Goal: Task Accomplishment & Management: Manage account settings

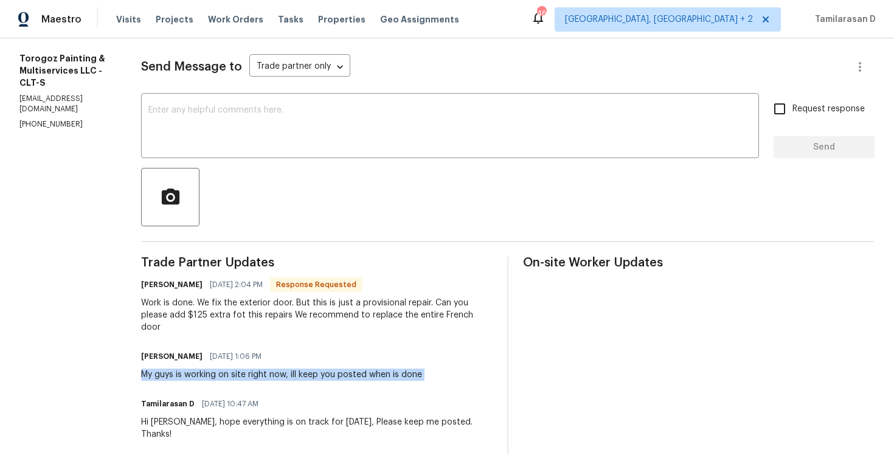
scroll to position [158, 0]
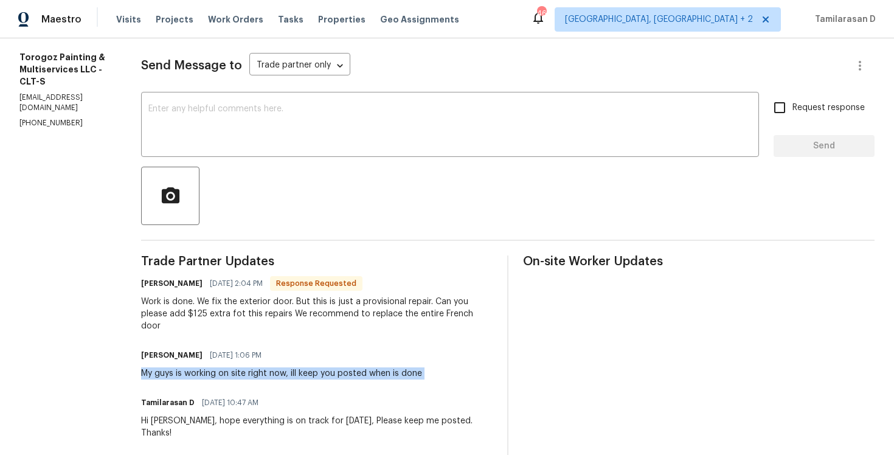
click at [267, 305] on div "Work is done. We fix the exterior door. But this is just a provisional repair. …" at bounding box center [317, 314] width 352 height 36
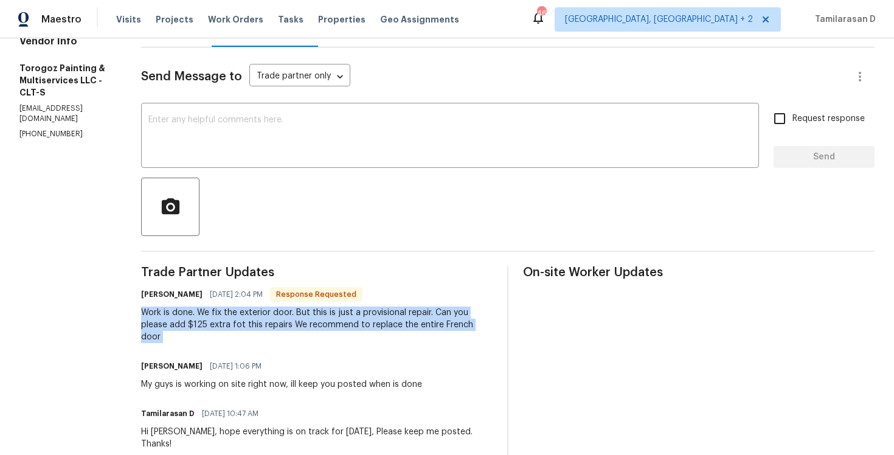
scroll to position [142, 0]
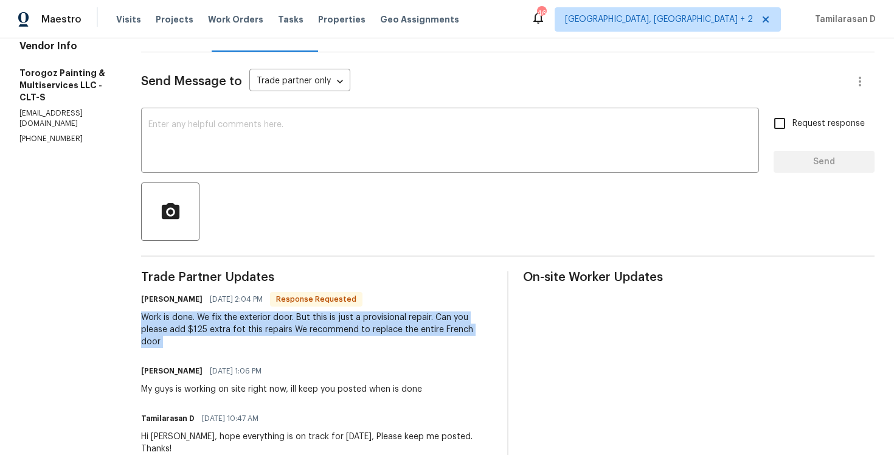
click at [243, 330] on div "Work is done. We fix the exterior door. But this is just a provisional repair. …" at bounding box center [317, 329] width 352 height 36
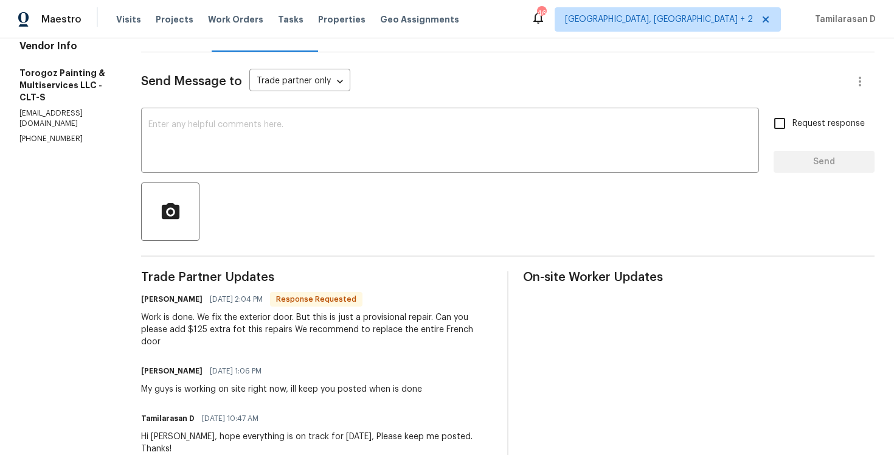
click at [243, 330] on div "Work is done. We fix the exterior door. But this is just a provisional repair. …" at bounding box center [317, 329] width 352 height 36
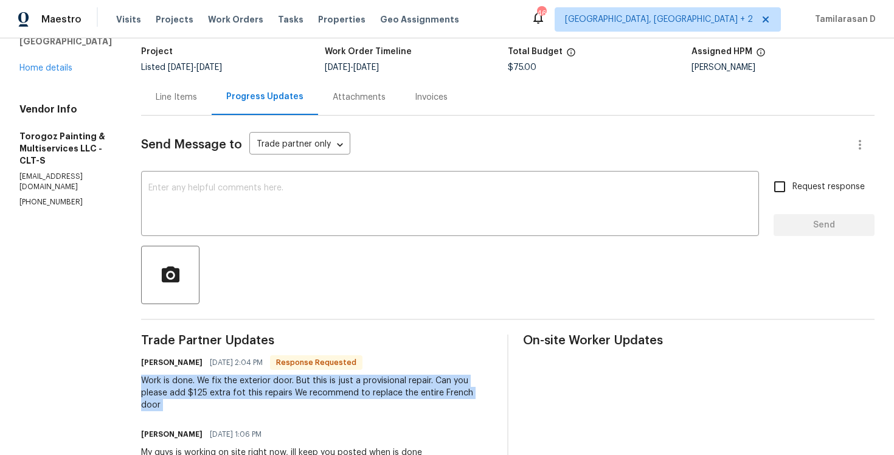
scroll to position [19, 0]
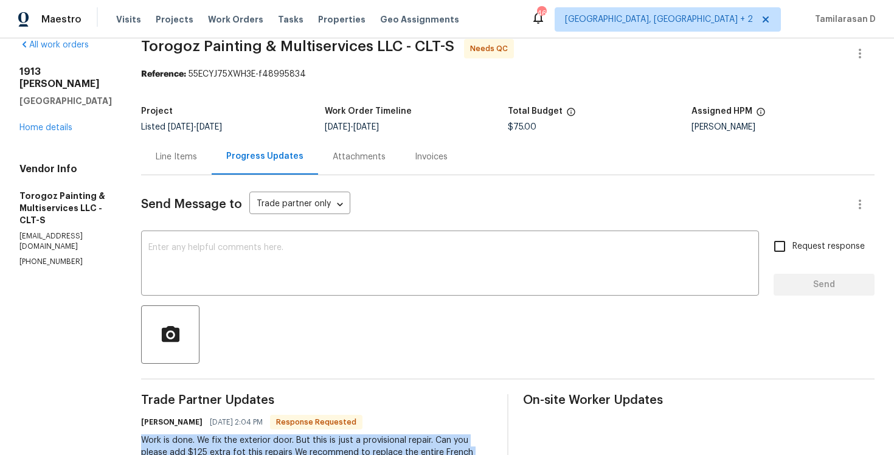
click at [197, 158] on div "Line Items" at bounding box center [176, 157] width 41 height 12
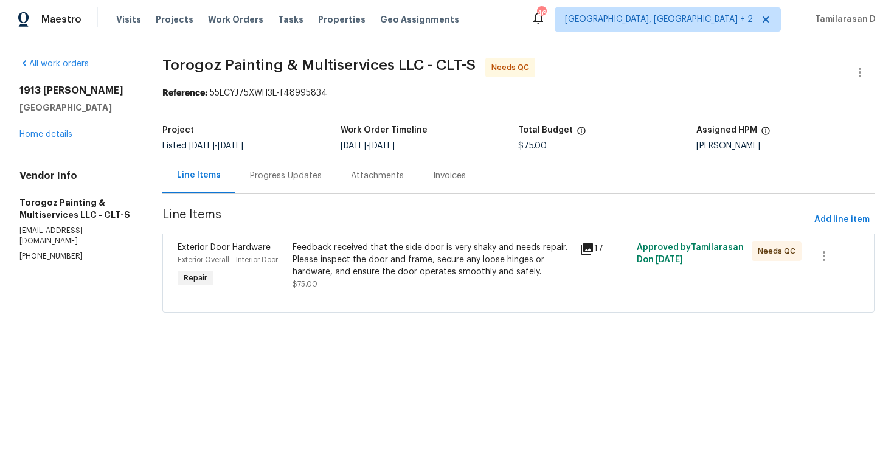
click at [333, 267] on div "Feedback received that the side door is very shaky and needs repair. Please ins…" at bounding box center [433, 260] width 280 height 36
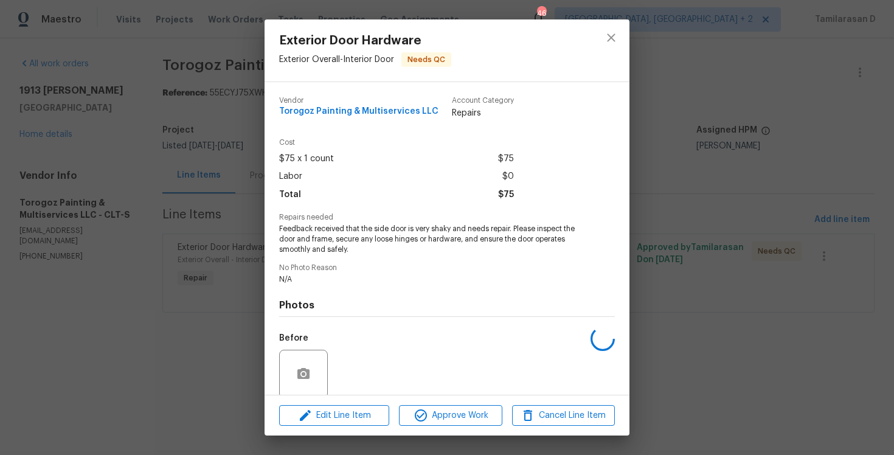
scroll to position [95, 0]
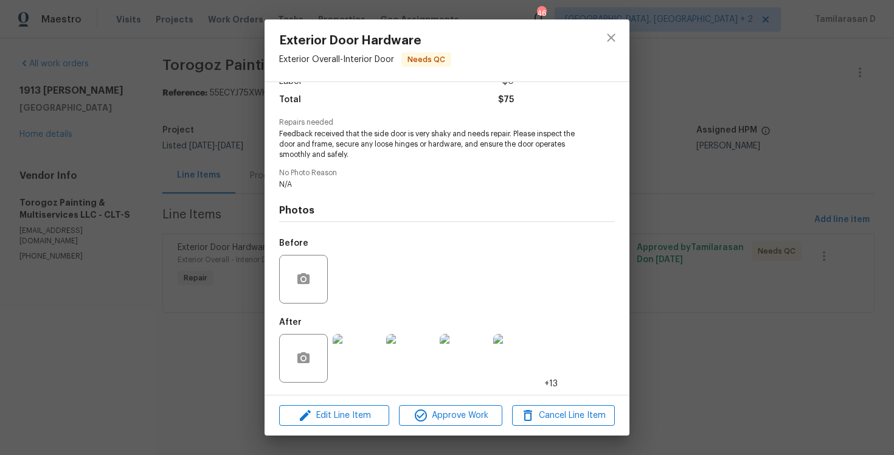
click at [350, 352] on img at bounding box center [357, 358] width 49 height 49
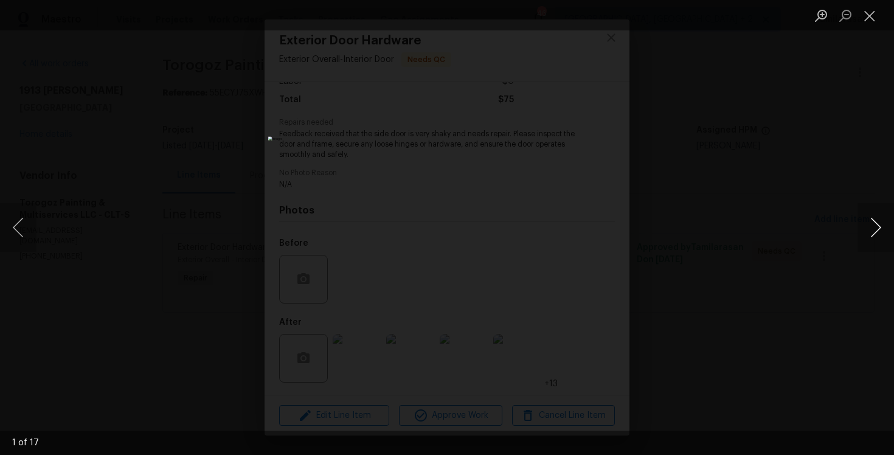
click at [861, 228] on button "Next image" at bounding box center [876, 227] width 36 height 49
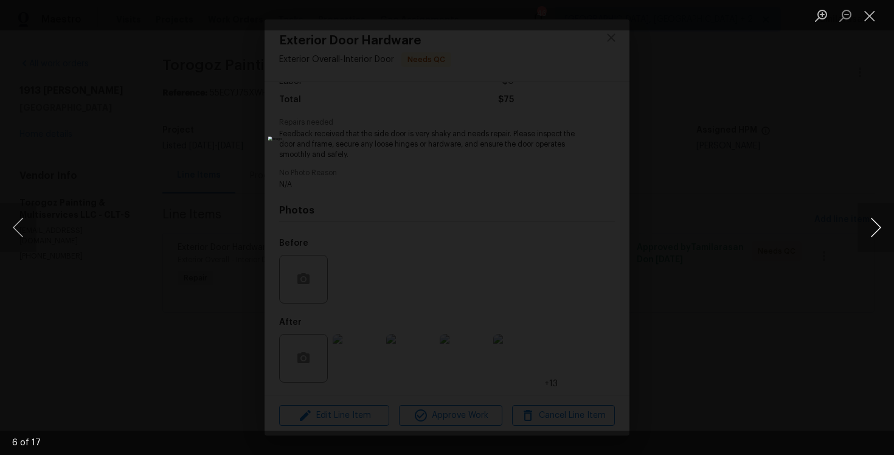
click at [861, 228] on button "Next image" at bounding box center [876, 227] width 36 height 49
click at [869, 228] on button "Next image" at bounding box center [876, 227] width 36 height 49
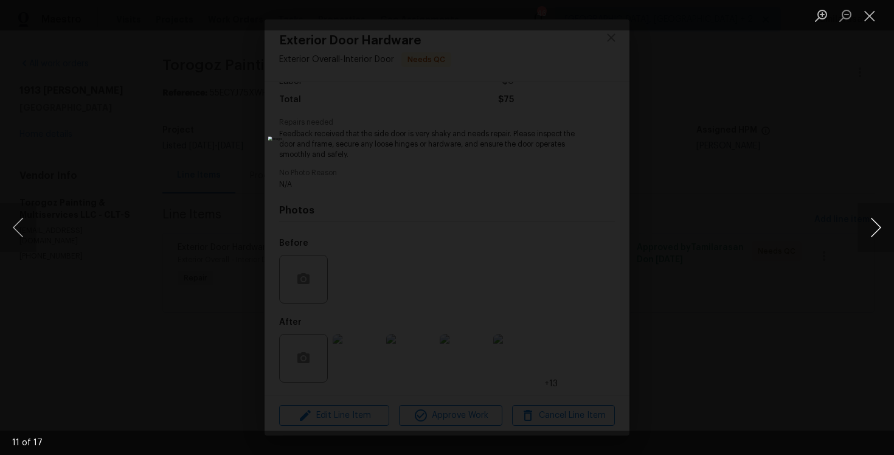
click at [869, 228] on button "Next image" at bounding box center [876, 227] width 36 height 49
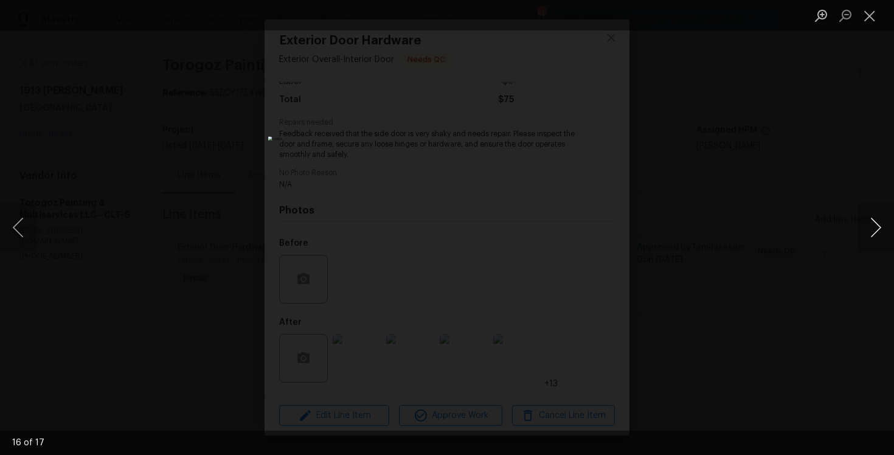
click at [873, 228] on button "Next image" at bounding box center [876, 227] width 36 height 49
click at [23, 230] on button "Previous image" at bounding box center [18, 227] width 36 height 49
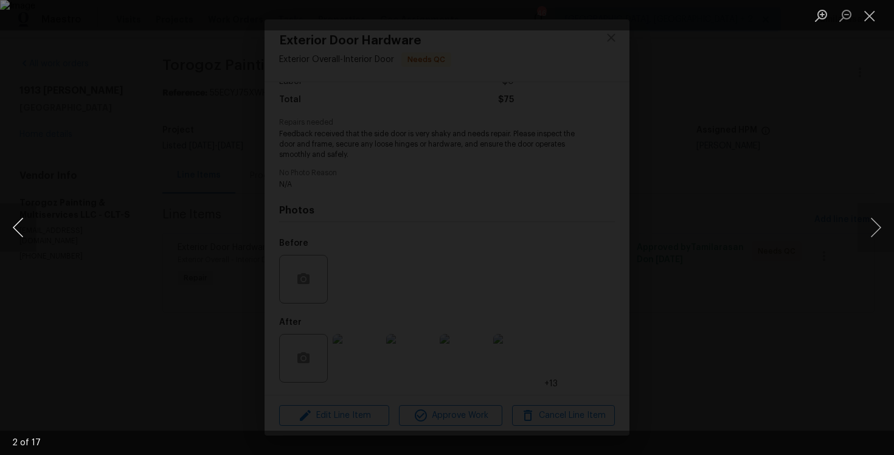
click at [15, 225] on button "Previous image" at bounding box center [18, 227] width 36 height 49
click at [875, 224] on button "Next image" at bounding box center [876, 227] width 36 height 49
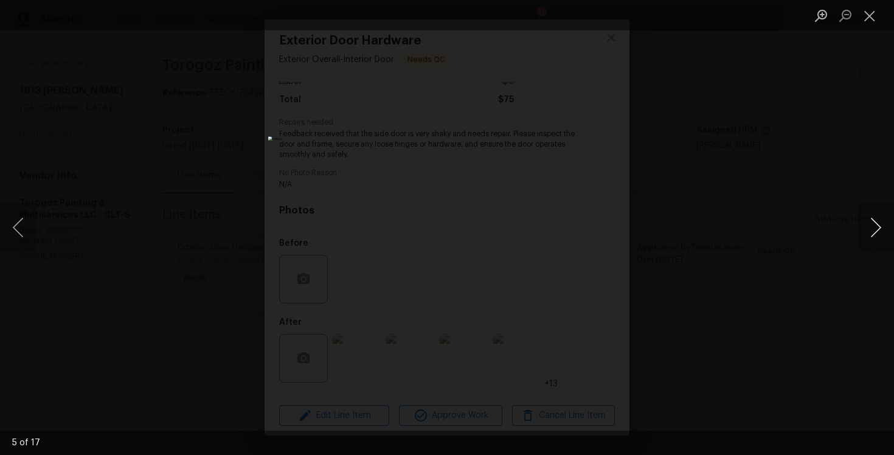
click at [875, 224] on button "Next image" at bounding box center [876, 227] width 36 height 49
click at [867, 16] on button "Close lightbox" at bounding box center [870, 15] width 24 height 21
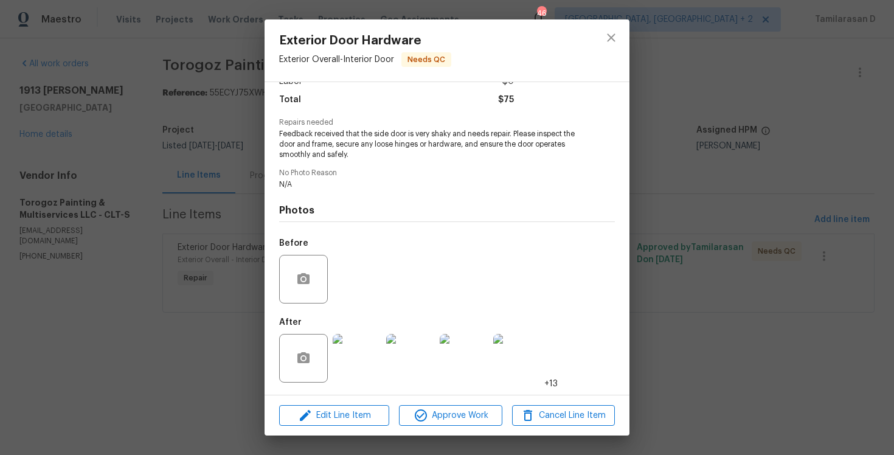
scroll to position [0, 0]
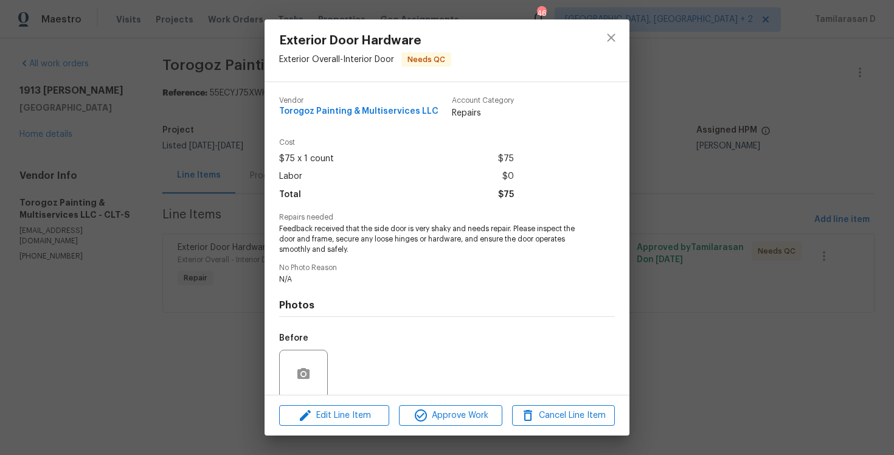
click at [204, 321] on div "Exterior Door Hardware Exterior Overall - Interior Door Needs QC Vendor Torogoz…" at bounding box center [447, 227] width 894 height 455
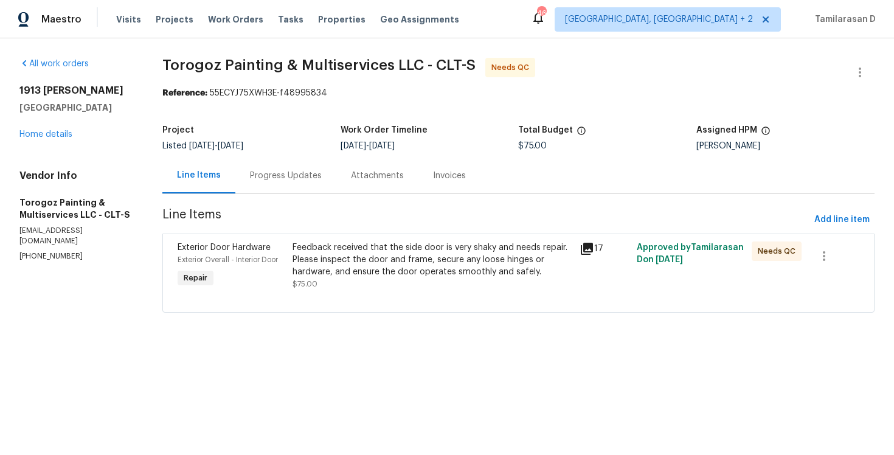
click at [291, 184] on div "Progress Updates" at bounding box center [285, 176] width 101 height 36
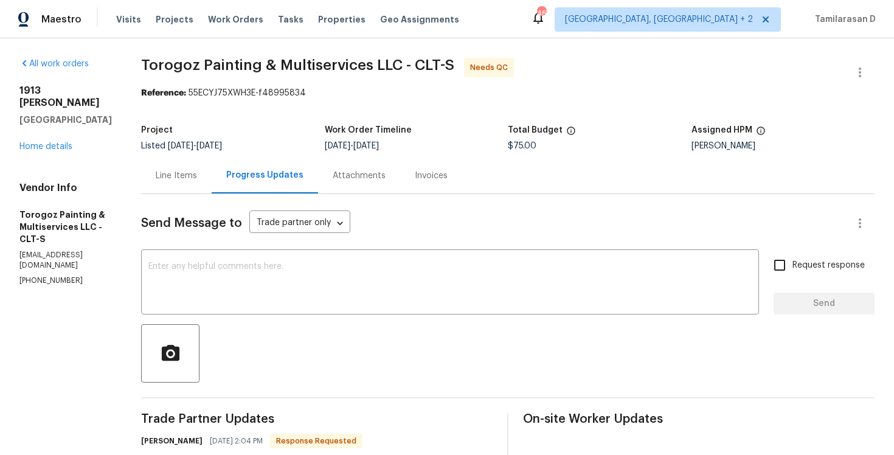
click at [212, 182] on div "Line Items" at bounding box center [176, 176] width 71 height 36
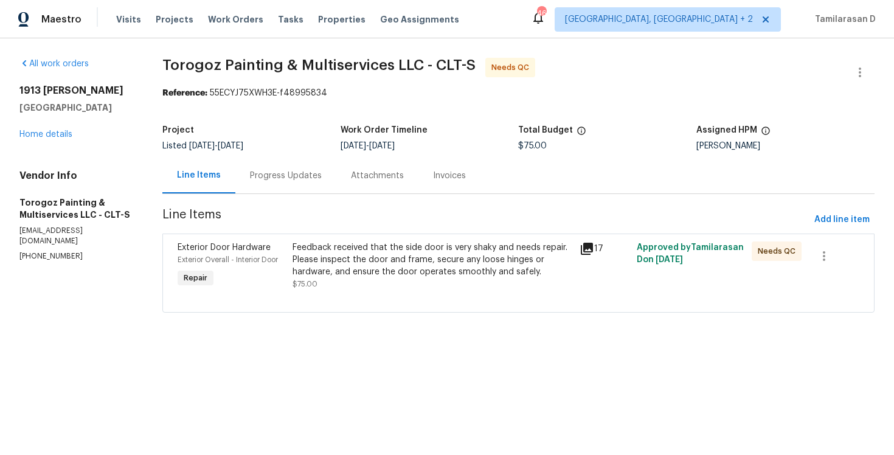
click at [366, 301] on div at bounding box center [519, 297] width 682 height 15
click at [374, 273] on div "Feedback received that the side door is very shaky and needs repair. Please ins…" at bounding box center [433, 260] width 280 height 36
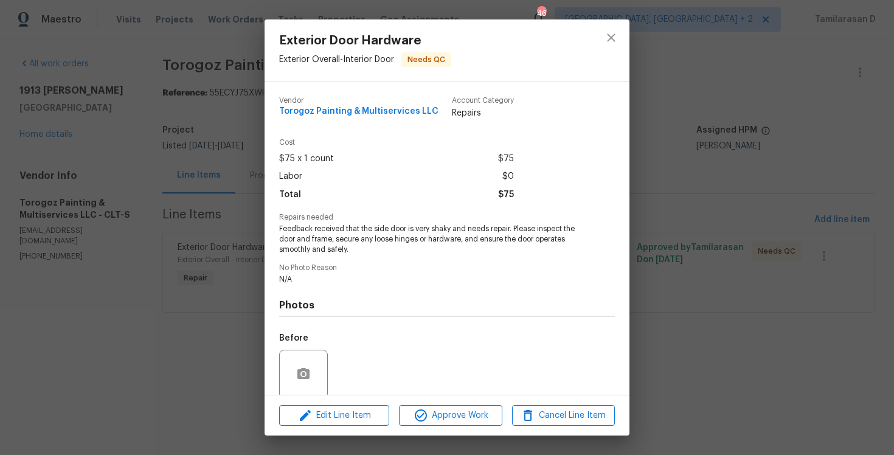
scroll to position [95, 0]
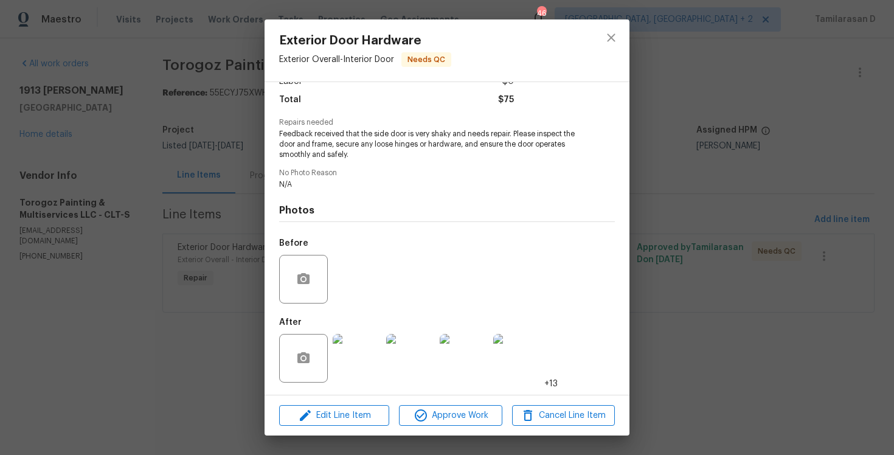
click at [330, 400] on div "Edit Line Item Approve Work Cancel Line Item" at bounding box center [447, 415] width 365 height 41
click at [325, 409] on span "Edit Line Item" at bounding box center [334, 415] width 103 height 15
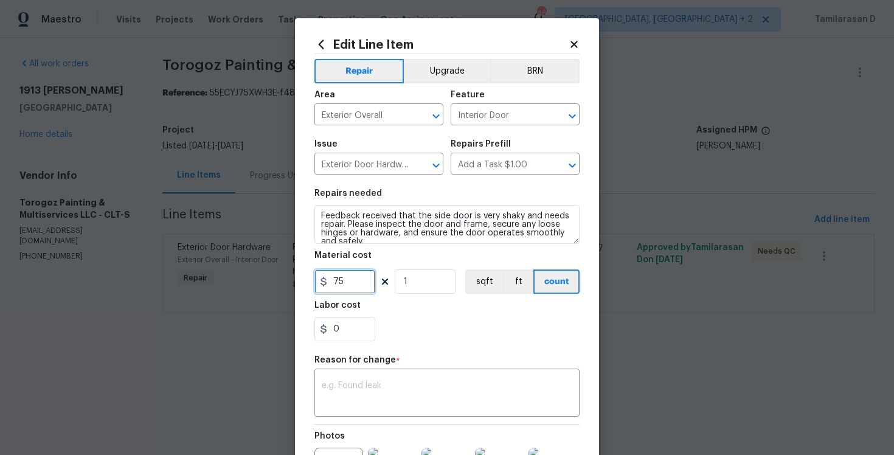
click at [330, 285] on input "75" at bounding box center [345, 281] width 61 height 24
type input "200"
click at [388, 408] on div "x ​" at bounding box center [447, 394] width 265 height 45
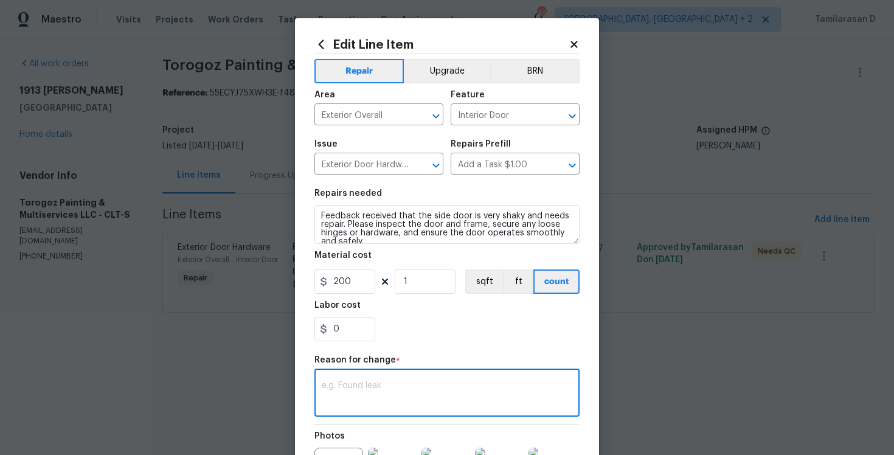
paste textarea "(TD) Updated per vendor’s final cost."
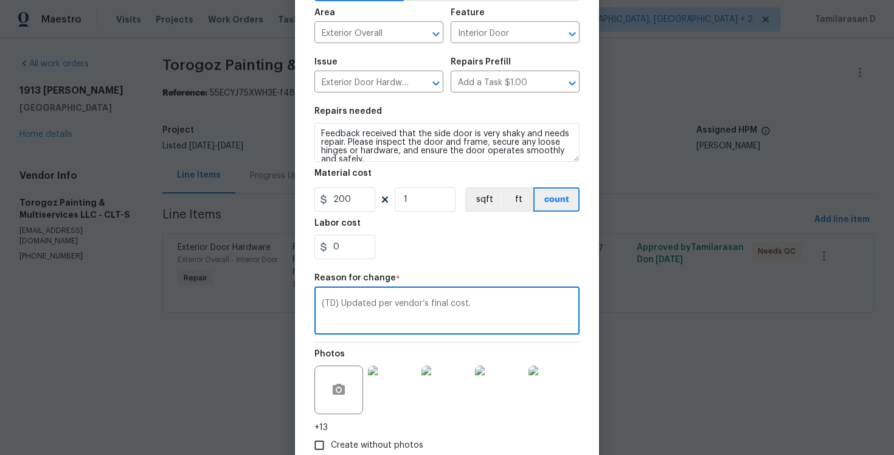
scroll to position [157, 0]
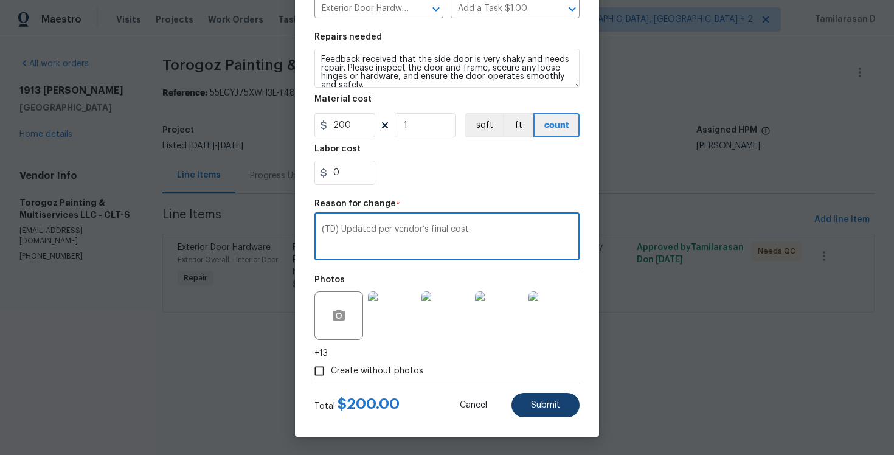
type textarea "(TD) Updated per vendor’s final cost."
click at [549, 393] on button "Submit" at bounding box center [546, 405] width 68 height 24
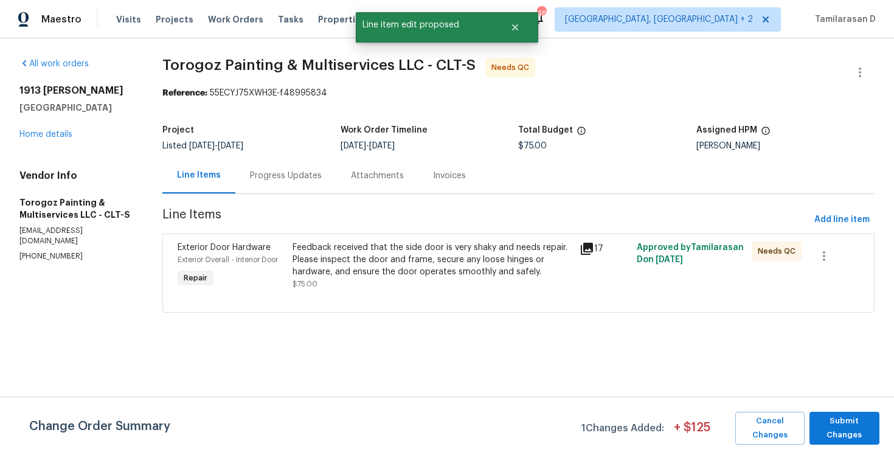
scroll to position [0, 0]
click at [846, 421] on span "Submit Changes" at bounding box center [845, 428] width 58 height 28
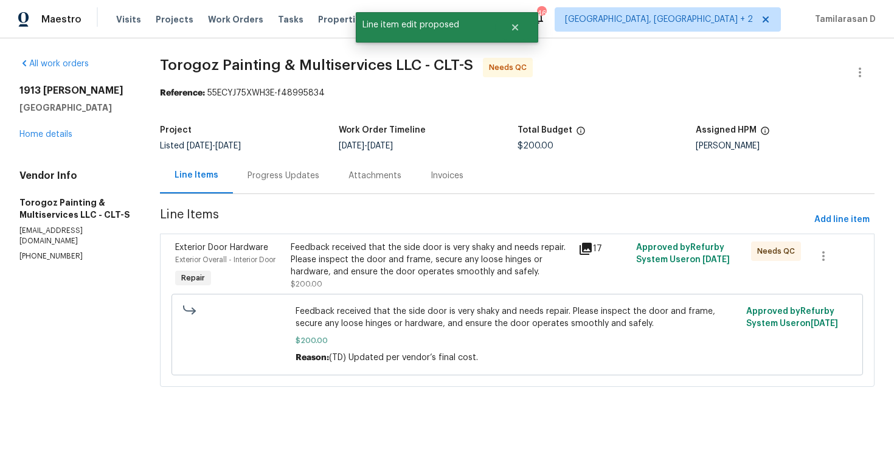
click at [287, 184] on div "Progress Updates" at bounding box center [283, 176] width 101 height 36
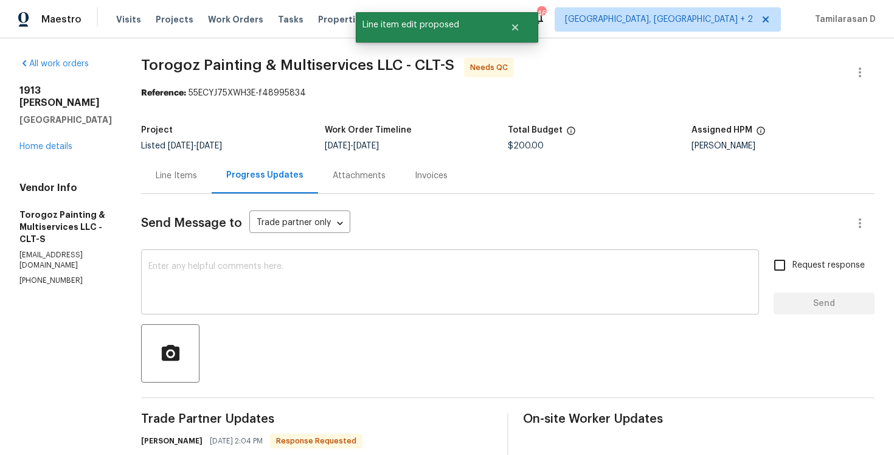
click at [308, 295] on textarea at bounding box center [449, 283] width 603 height 43
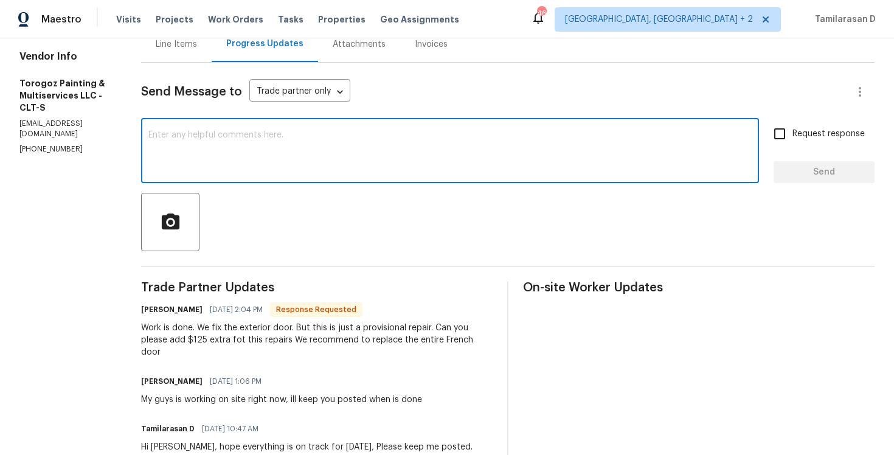
scroll to position [133, 0]
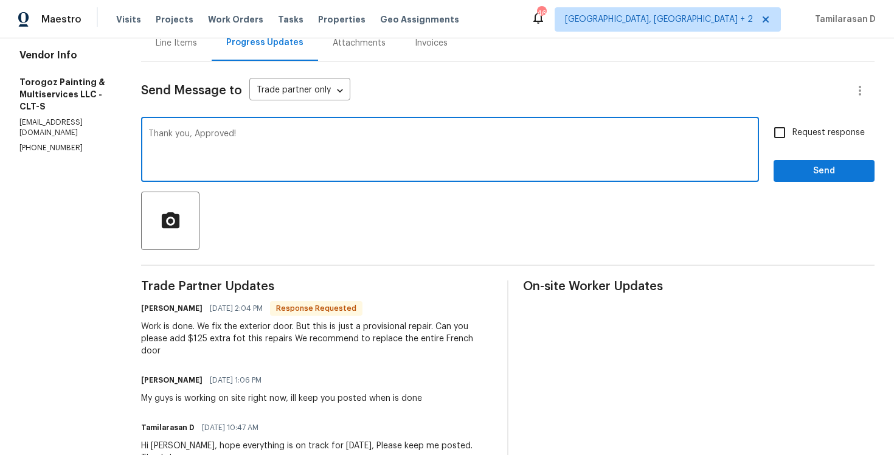
type textarea "Thank you, Approved!"
click at [796, 162] on button "Send" at bounding box center [824, 171] width 101 height 23
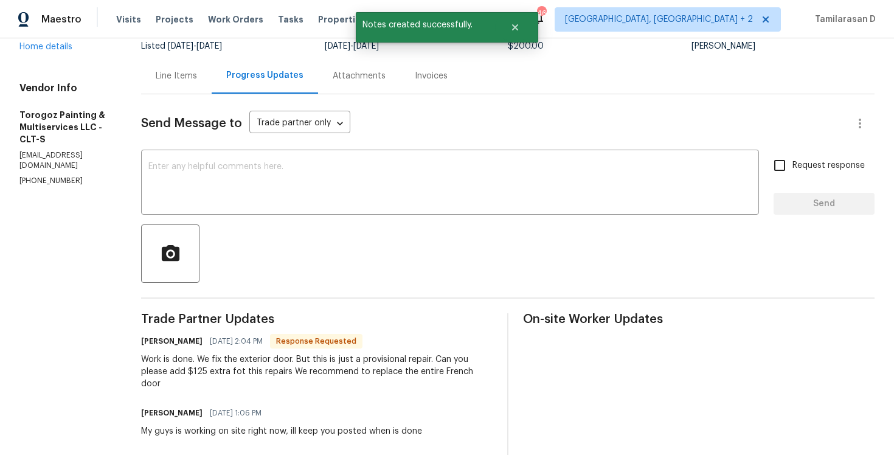
scroll to position [120, 0]
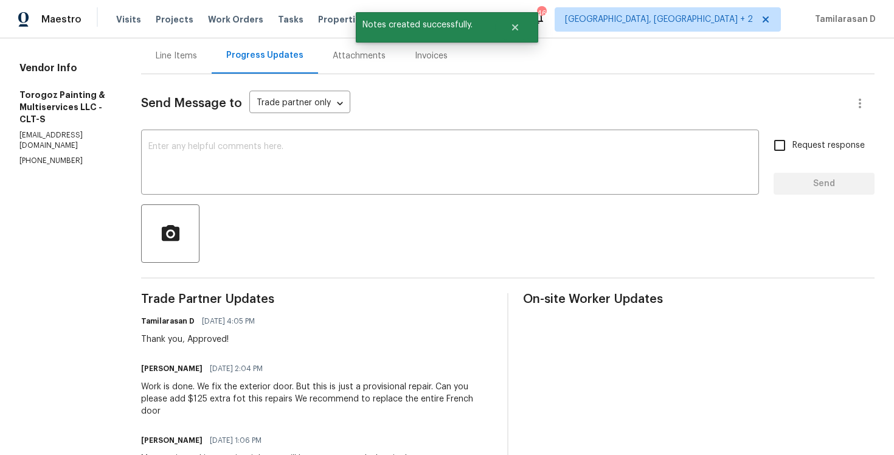
click at [231, 378] on div "Ricardo Arturo 10/07/2025 2:04 PM Work is done. We fix the exterior door. But t…" at bounding box center [317, 388] width 352 height 57
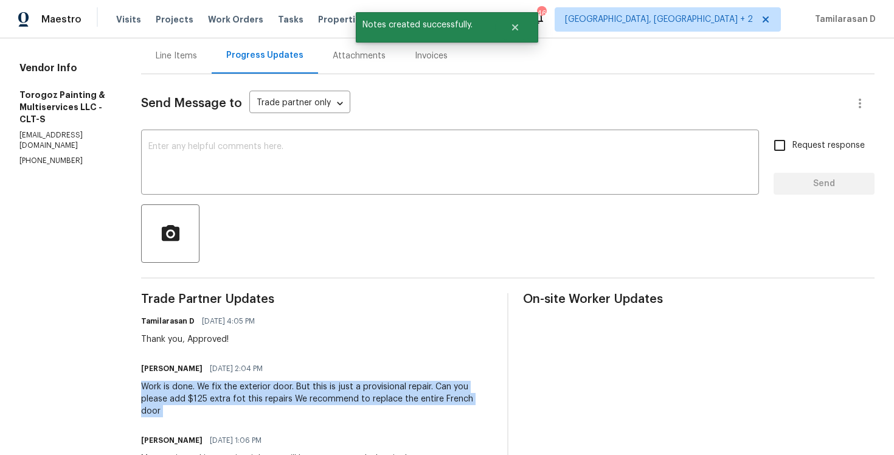
copy div "Work is done. We fix the exterior door. But this is just a provisional repair. …"
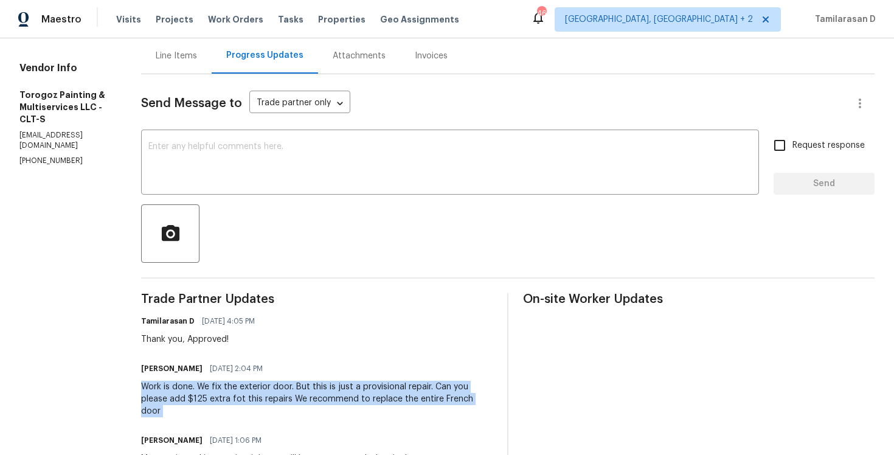
scroll to position [0, 0]
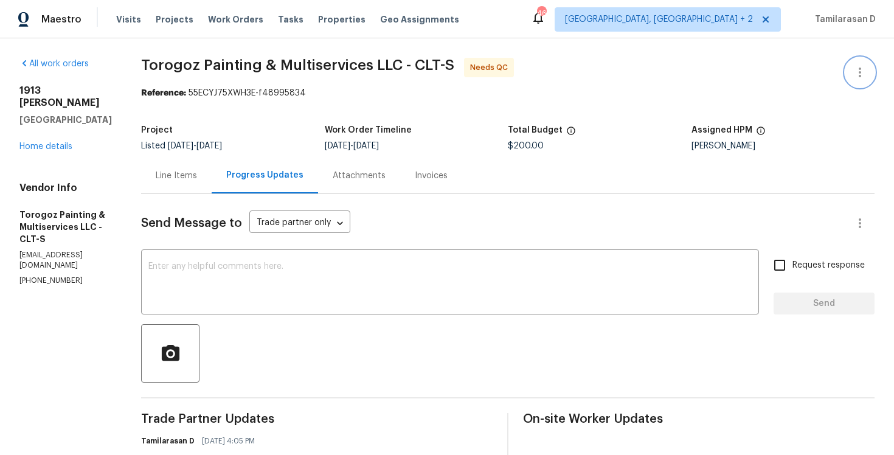
click at [866, 83] on button "button" at bounding box center [860, 72] width 29 height 29
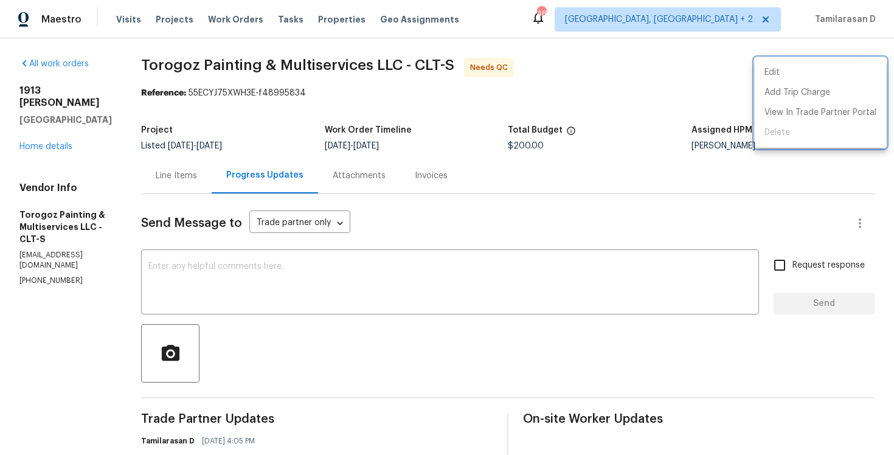
click at [753, 64] on div at bounding box center [447, 227] width 894 height 455
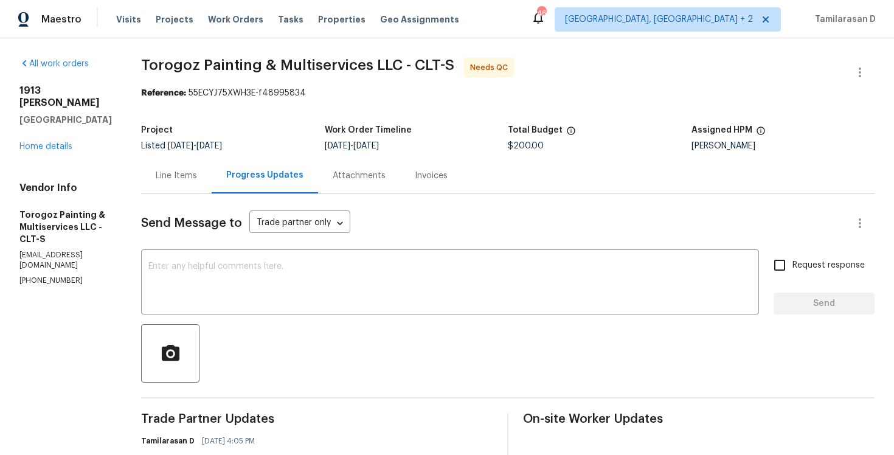
click at [864, 69] on icon "button" at bounding box center [860, 72] width 15 height 15
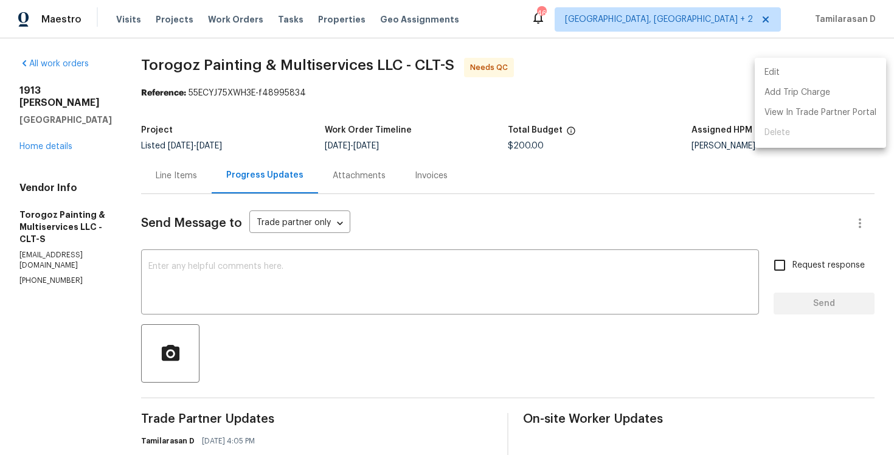
click at [794, 75] on li "Edit" at bounding box center [820, 73] width 131 height 20
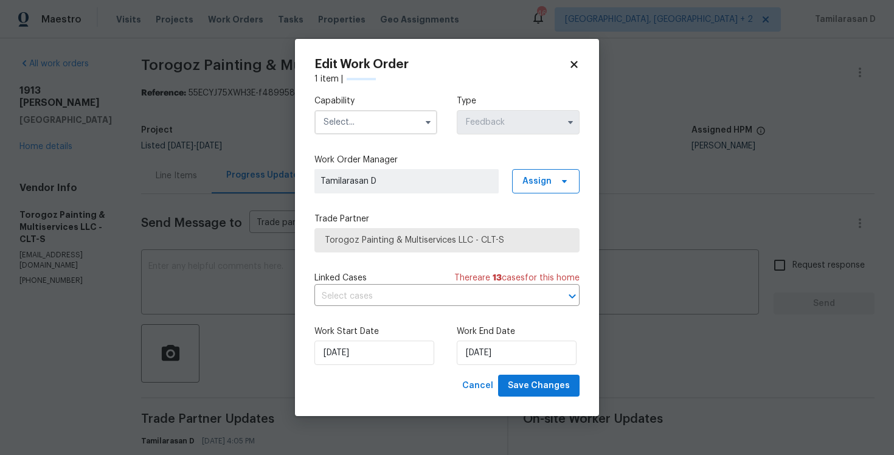
click at [393, 108] on div "Capability" at bounding box center [376, 115] width 123 height 40
click at [380, 123] on input "text" at bounding box center [376, 122] width 123 height 24
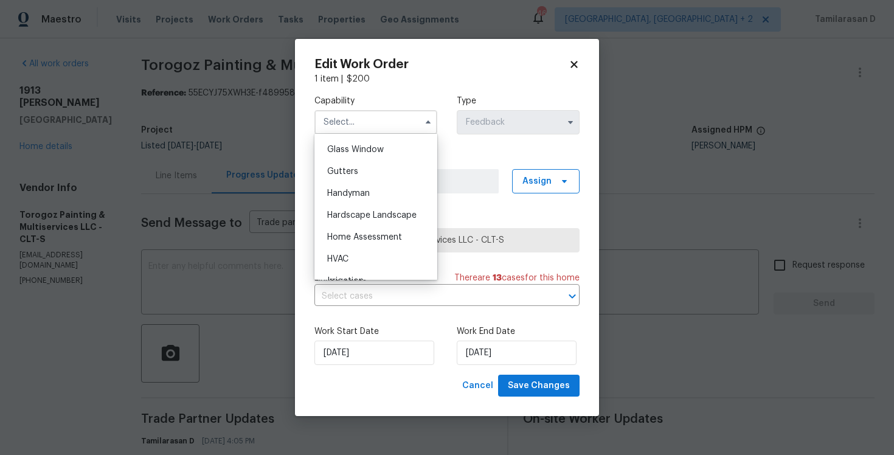
scroll to position [625, 0]
click at [342, 195] on span "Handyman" at bounding box center [348, 191] width 43 height 9
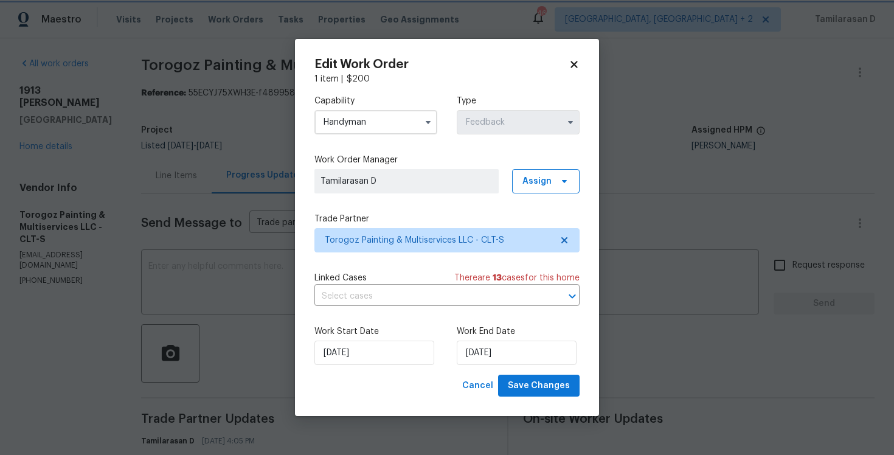
type input "Handyman"
click at [492, 361] on input "08/10/2025" at bounding box center [517, 353] width 120 height 24
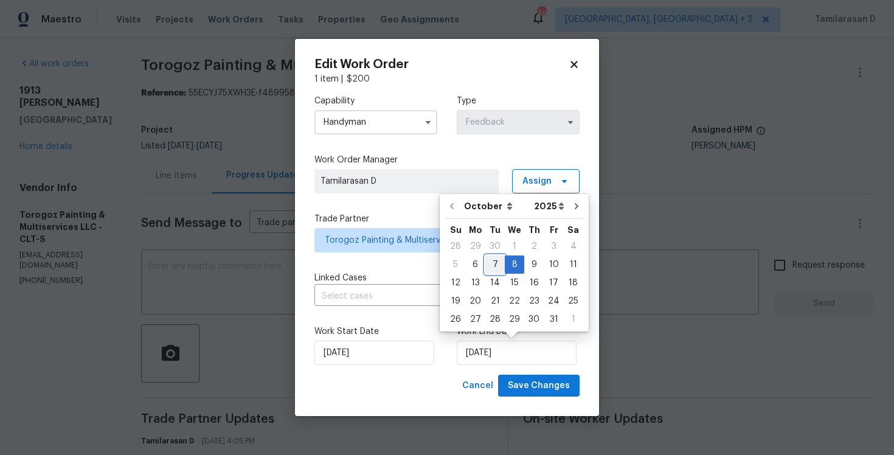
click at [489, 263] on div "7" at bounding box center [494, 264] width 19 height 17
type input "07/10/2025"
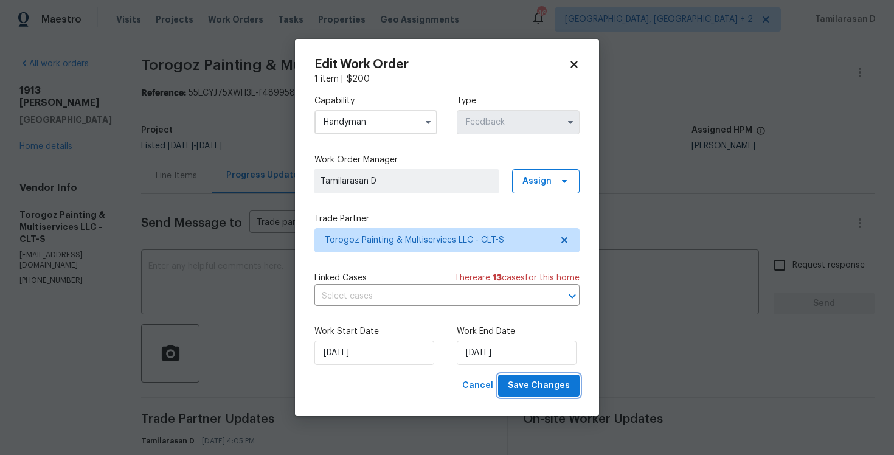
click at [550, 382] on span "Save Changes" at bounding box center [539, 385] width 62 height 15
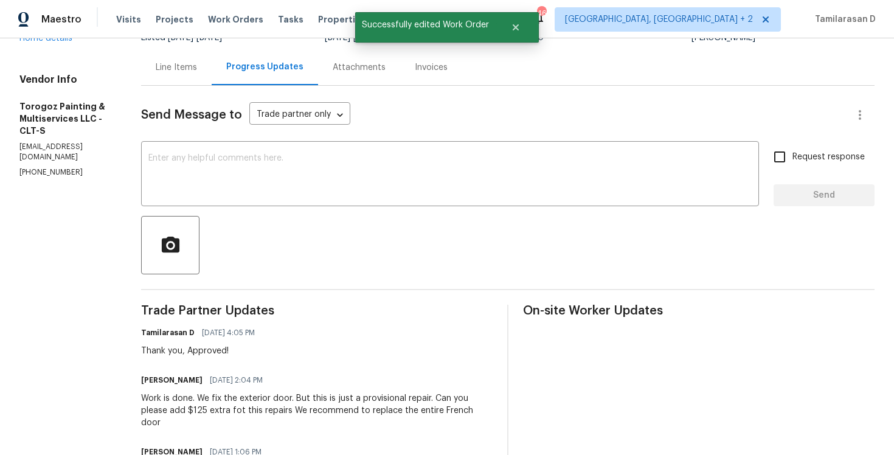
scroll to position [133, 0]
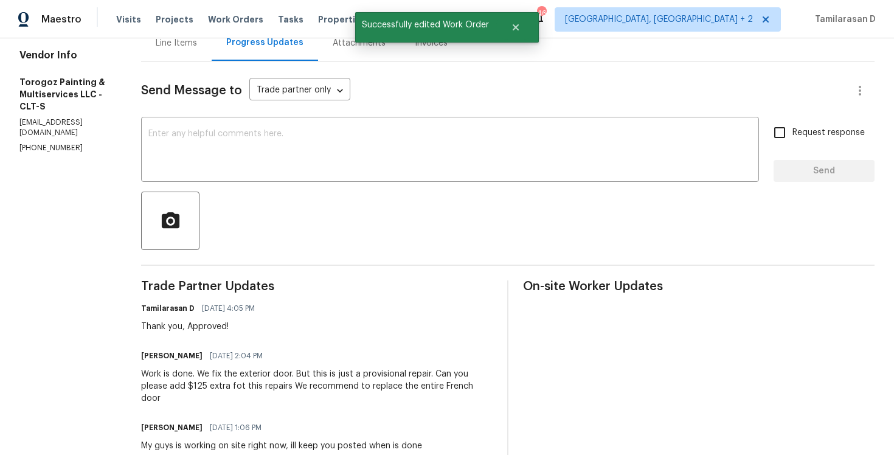
click at [229, 358] on div "Ricardo Arturo 10/07/2025 2:04 PM" at bounding box center [317, 355] width 352 height 17
click at [217, 370] on div "Work is done. We fix the exterior door. But this is just a provisional repair. …" at bounding box center [317, 386] width 352 height 36
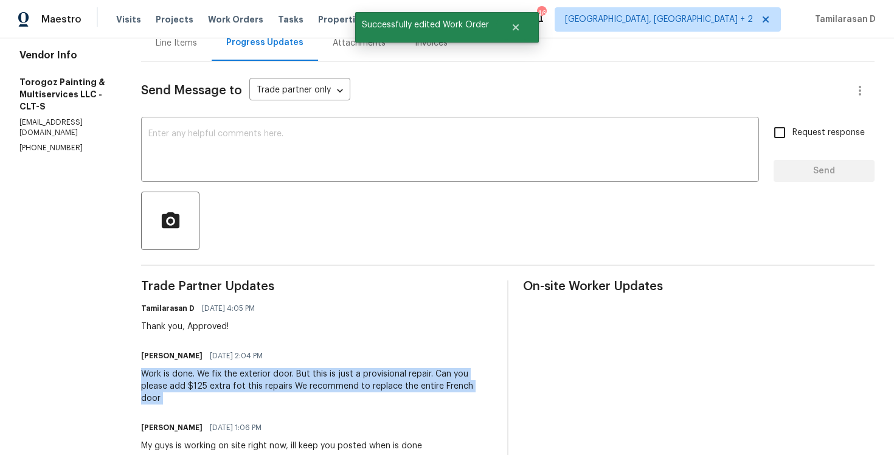
click at [215, 381] on div "Work is done. We fix the exterior door. But this is just a provisional repair. …" at bounding box center [317, 386] width 352 height 36
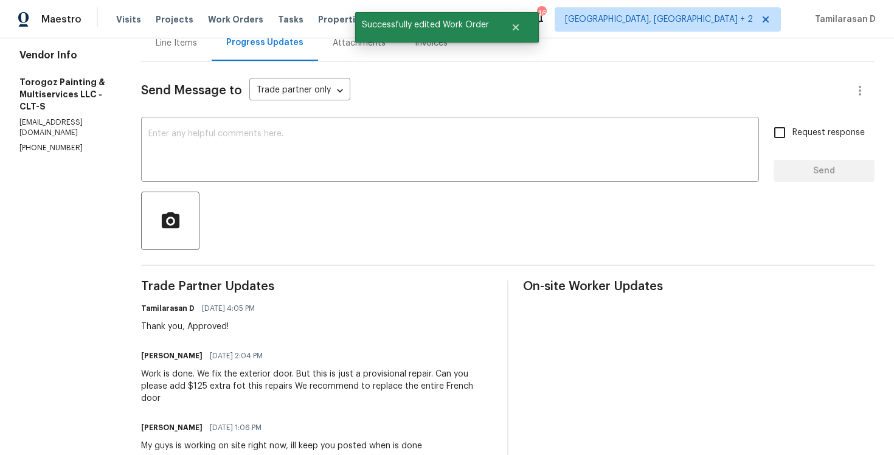
click at [215, 381] on div "Work is done. We fix the exterior door. But this is just a provisional repair. …" at bounding box center [317, 386] width 352 height 36
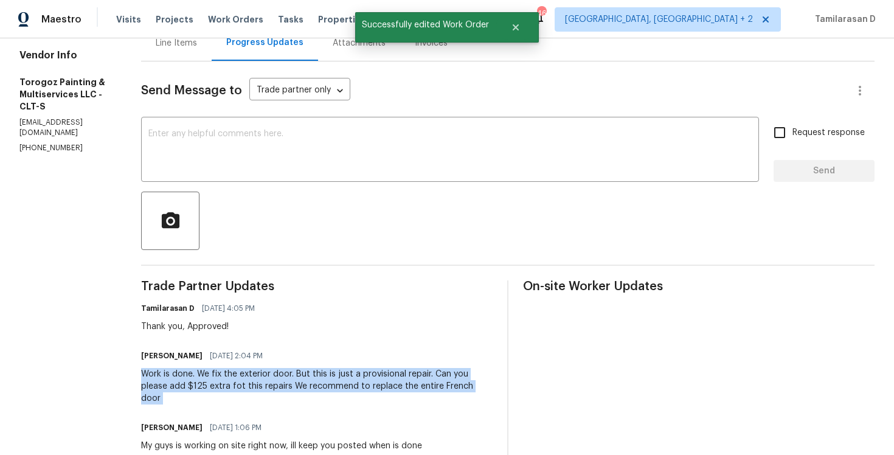
click at [215, 381] on div "Work is done. We fix the exterior door. But this is just a provisional repair. …" at bounding box center [317, 386] width 352 height 36
click at [213, 387] on div "Work is done. We fix the exterior door. But this is just a provisional repair. …" at bounding box center [317, 386] width 352 height 36
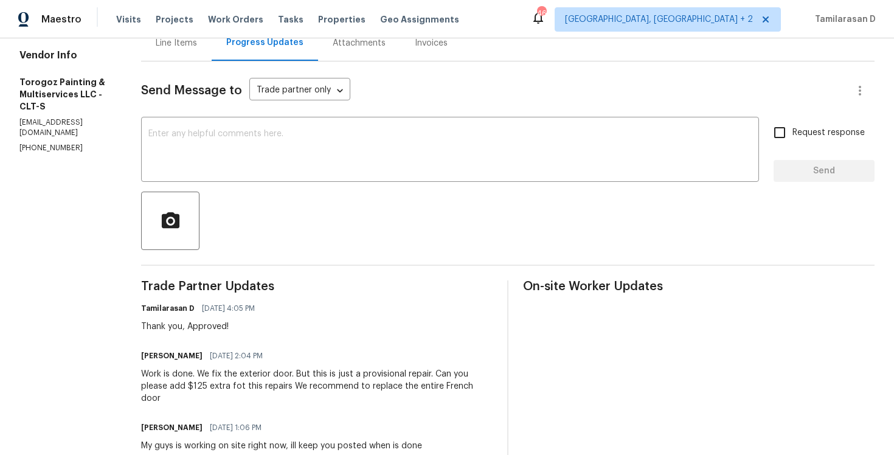
click at [213, 387] on div "Work is done. We fix the exterior door. But this is just a provisional repair. …" at bounding box center [317, 386] width 352 height 36
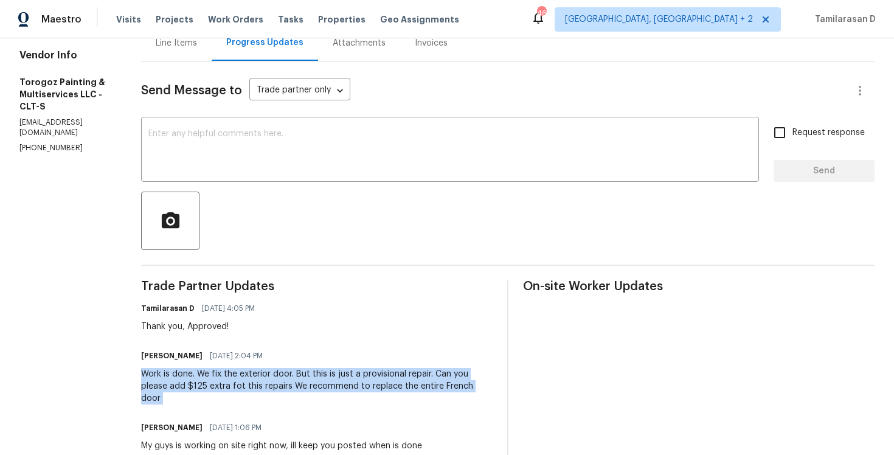
click at [213, 387] on div "Work is done. We fix the exterior door. But this is just a provisional repair. …" at bounding box center [317, 386] width 352 height 36
click at [212, 385] on div "Work is done. We fix the exterior door. But this is just a provisional repair. …" at bounding box center [317, 386] width 352 height 36
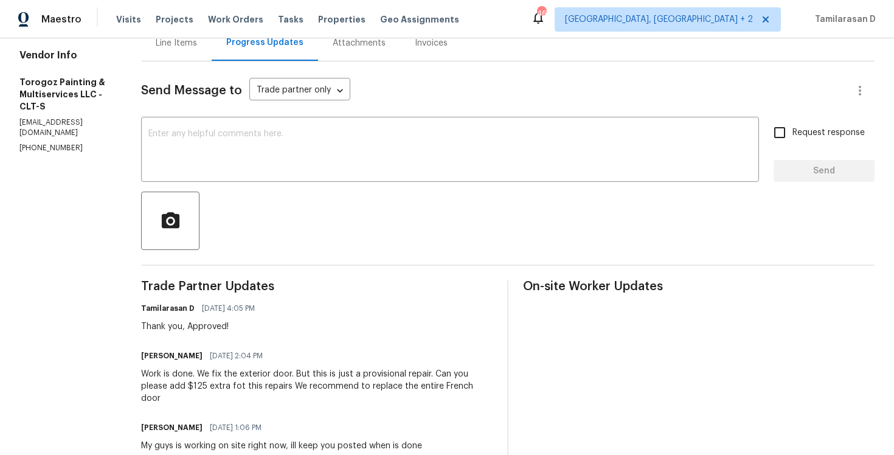
click at [212, 385] on div "Work is done. We fix the exterior door. But this is just a provisional repair. …" at bounding box center [317, 386] width 352 height 36
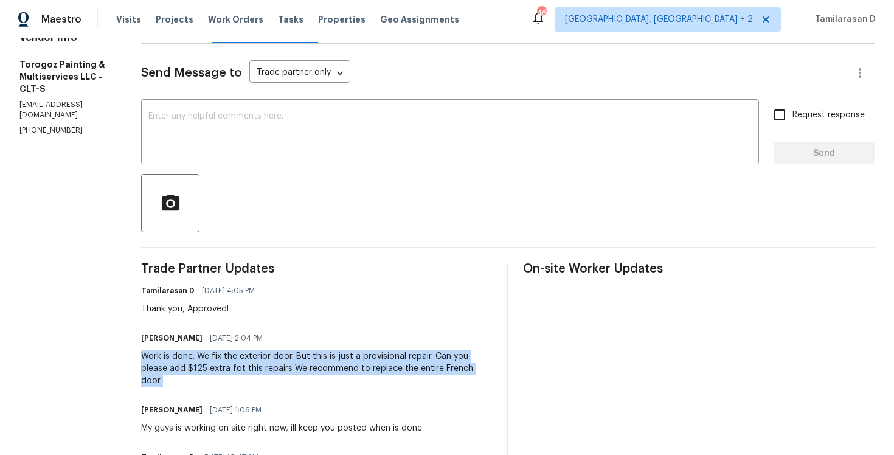
scroll to position [170, 0]
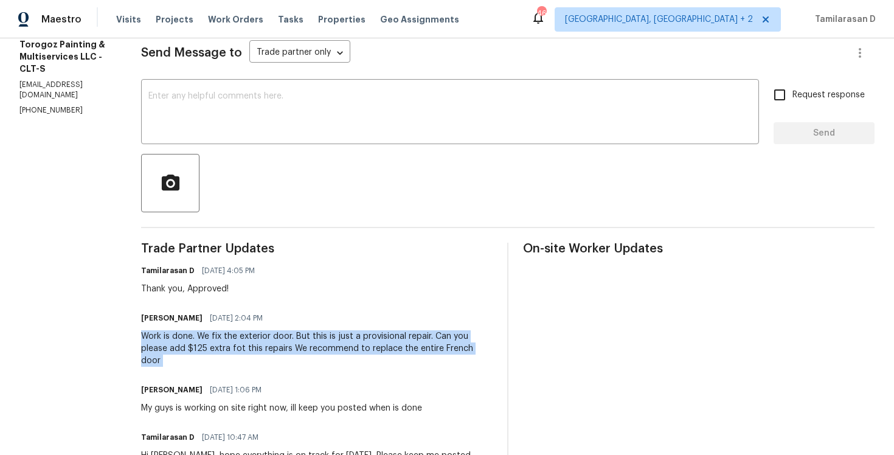
click at [329, 336] on div "Work is done. We fix the exterior door. But this is just a provisional repair. …" at bounding box center [317, 348] width 352 height 36
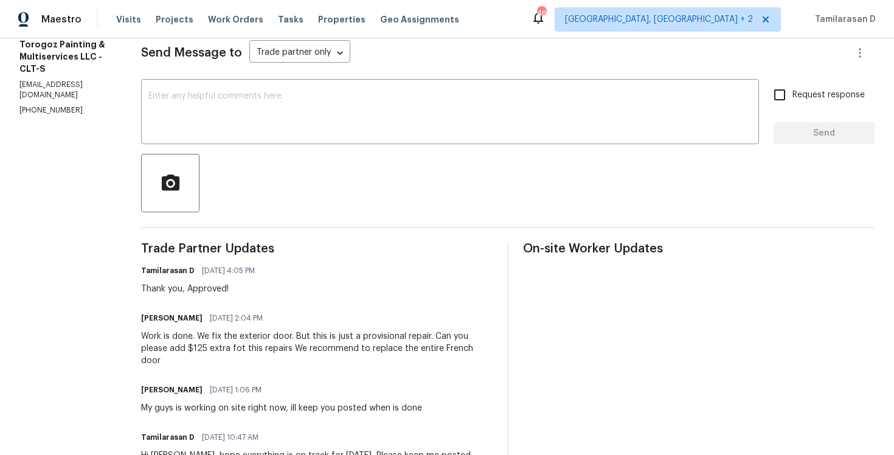
click at [329, 336] on div "Work is done. We fix the exterior door. But this is just a provisional repair. …" at bounding box center [317, 348] width 352 height 36
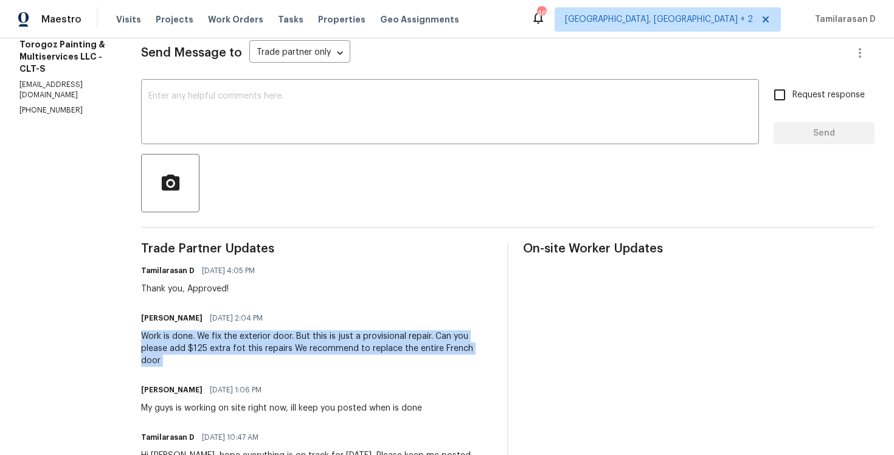
click at [329, 336] on div "Work is done. We fix the exterior door. But this is just a provisional repair. …" at bounding box center [317, 348] width 352 height 36
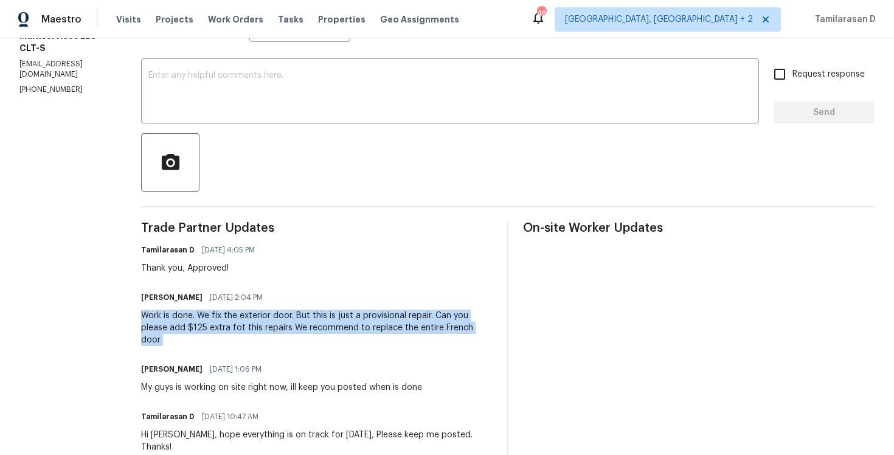
scroll to position [217, 0]
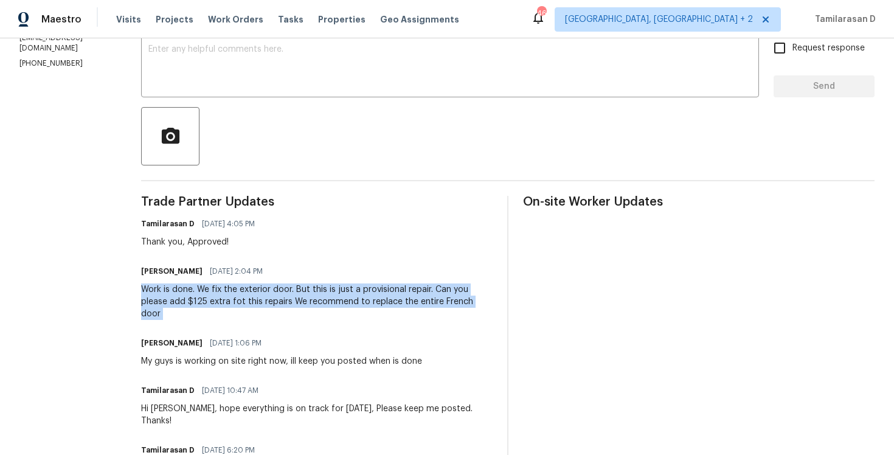
click at [279, 311] on div "Work is done. We fix the exterior door. But this is just a provisional repair. …" at bounding box center [317, 301] width 352 height 36
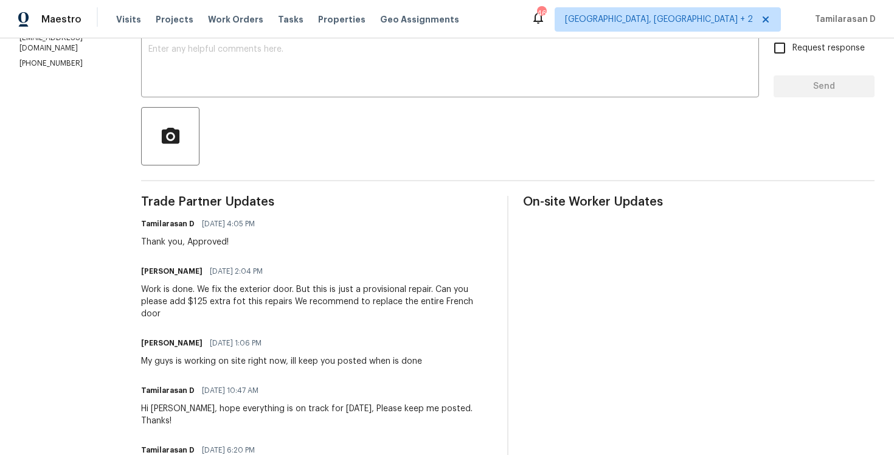
click at [279, 311] on div "Work is done. We fix the exterior door. But this is just a provisional repair. …" at bounding box center [317, 301] width 352 height 36
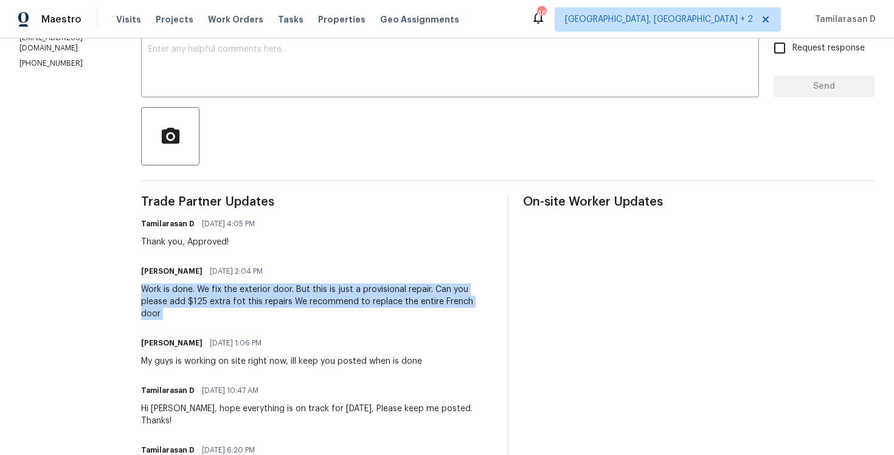
click at [279, 311] on div "Work is done. We fix the exterior door. But this is just a provisional repair. …" at bounding box center [317, 301] width 352 height 36
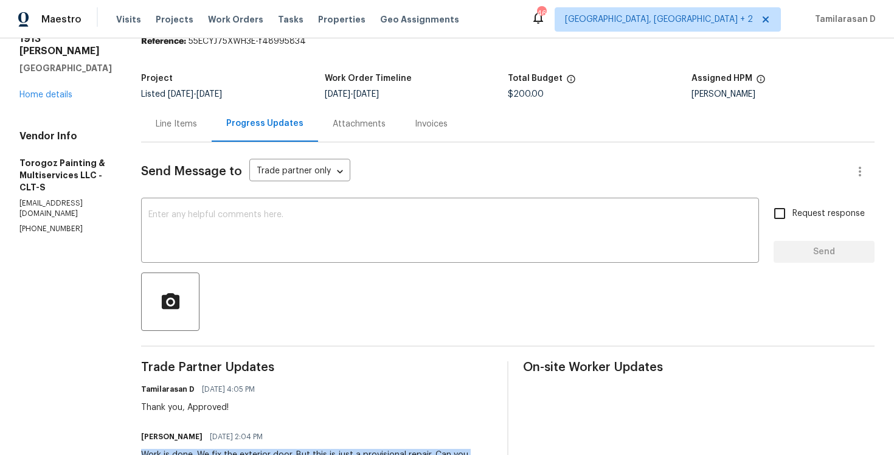
scroll to position [0, 0]
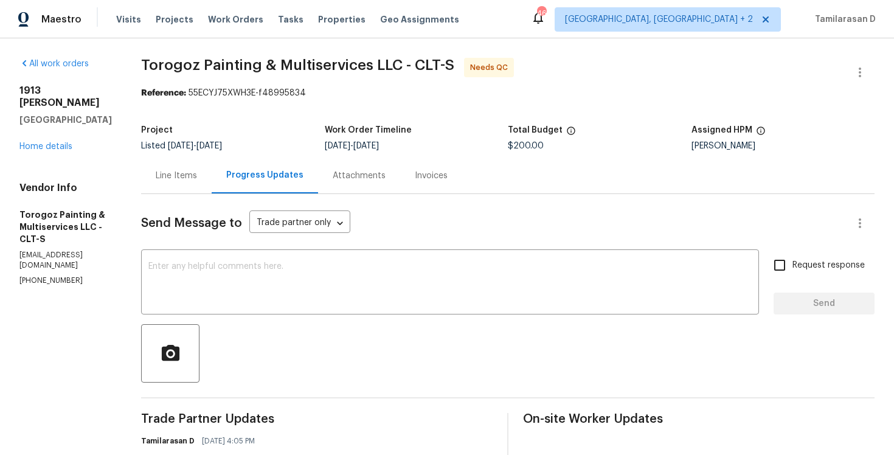
click at [212, 168] on div "Line Items" at bounding box center [176, 176] width 71 height 36
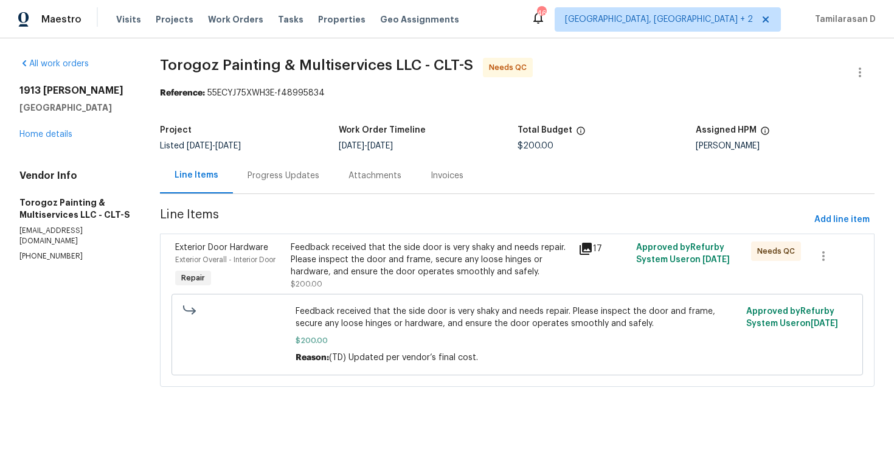
click at [361, 270] on div "Feedback received that the side door is very shaky and needs repair. Please ins…" at bounding box center [431, 260] width 281 height 36
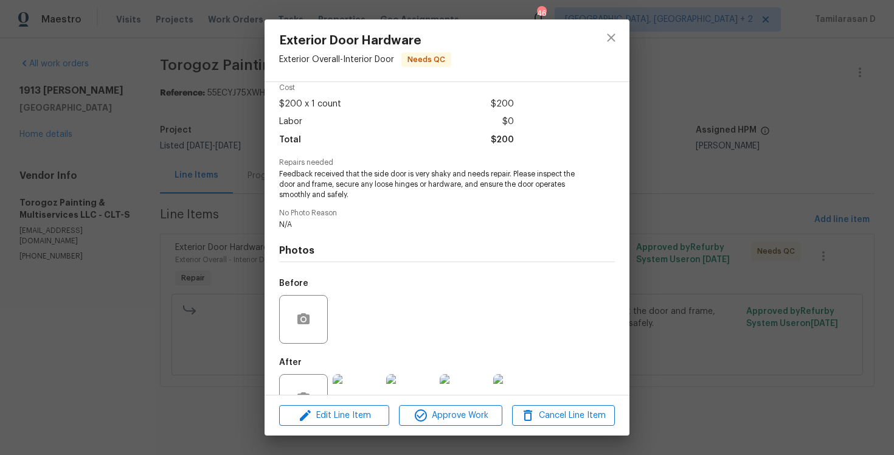
scroll to position [95, 0]
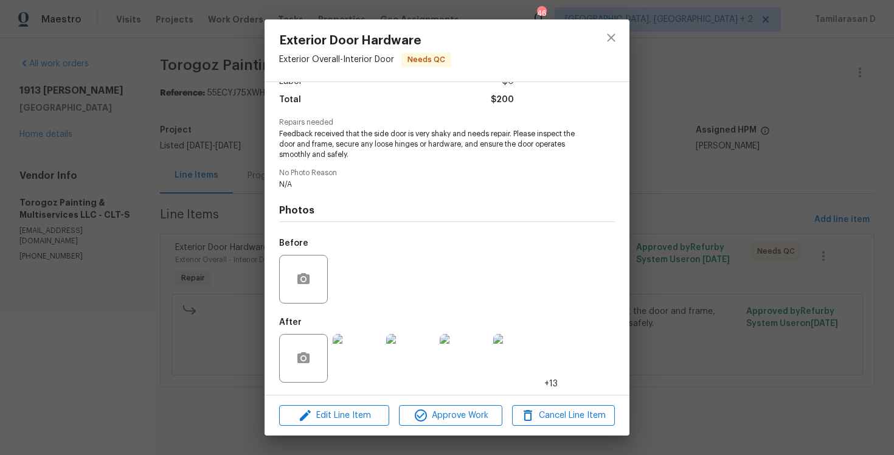
click at [368, 352] on img at bounding box center [357, 358] width 49 height 49
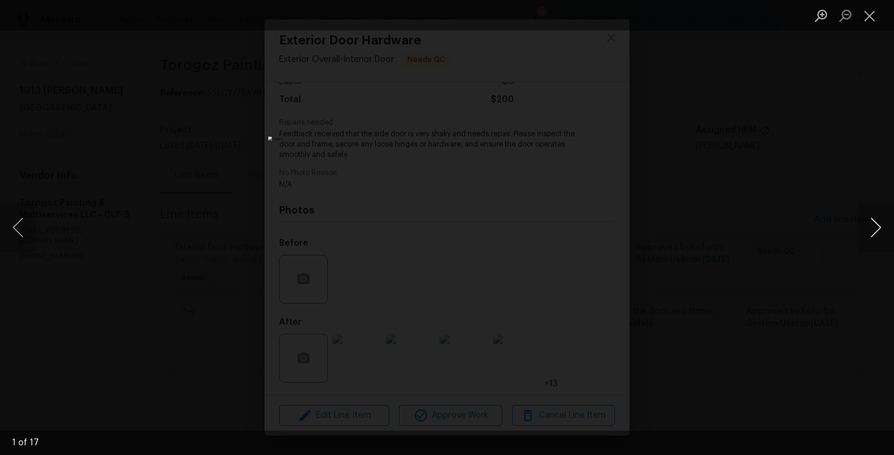
click at [880, 231] on button "Next image" at bounding box center [876, 227] width 36 height 49
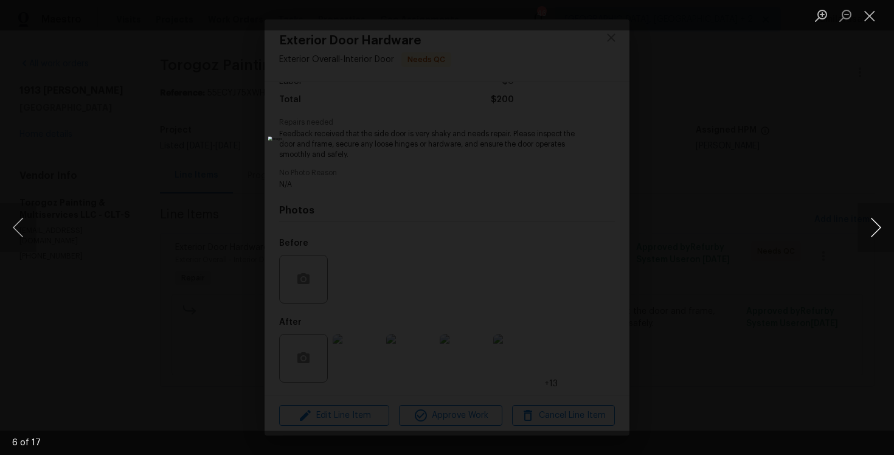
click at [880, 231] on button "Next image" at bounding box center [876, 227] width 36 height 49
click at [879, 231] on button "Next image" at bounding box center [876, 227] width 36 height 49
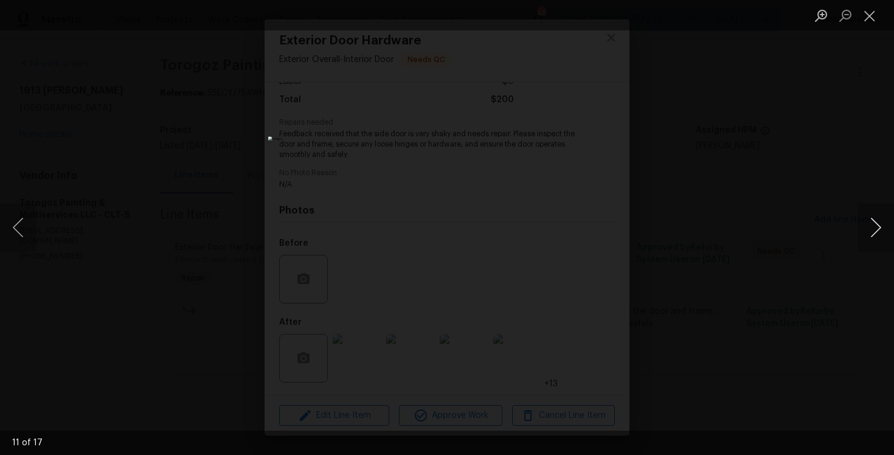
click at [879, 231] on button "Next image" at bounding box center [876, 227] width 36 height 49
click at [877, 234] on button "Next image" at bounding box center [876, 227] width 36 height 49
click at [868, 21] on button "Close lightbox" at bounding box center [870, 15] width 24 height 21
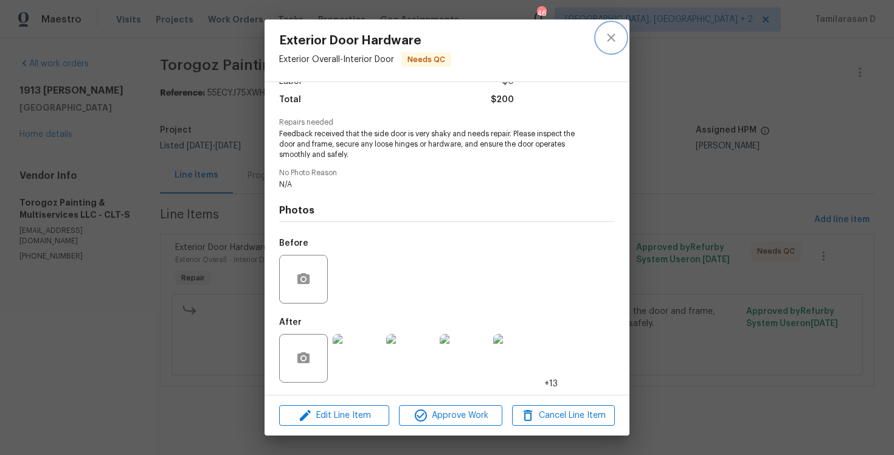
click at [615, 33] on icon "close" at bounding box center [611, 37] width 15 height 15
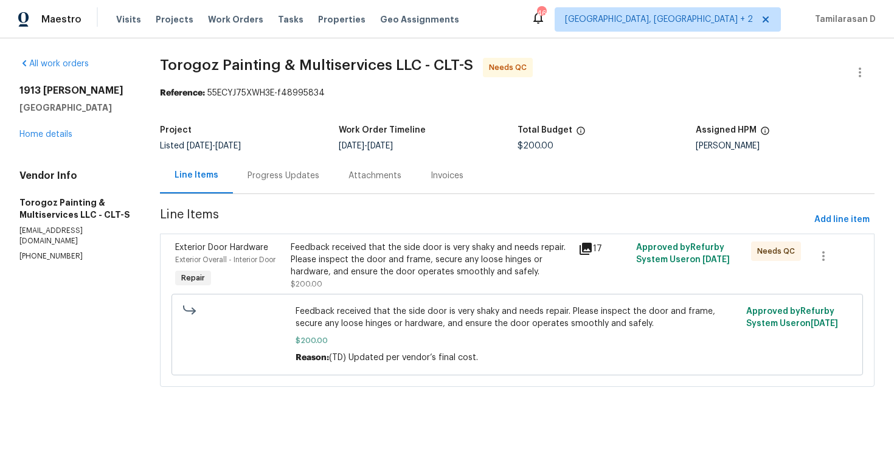
click at [297, 182] on div "Progress Updates" at bounding box center [283, 176] width 101 height 36
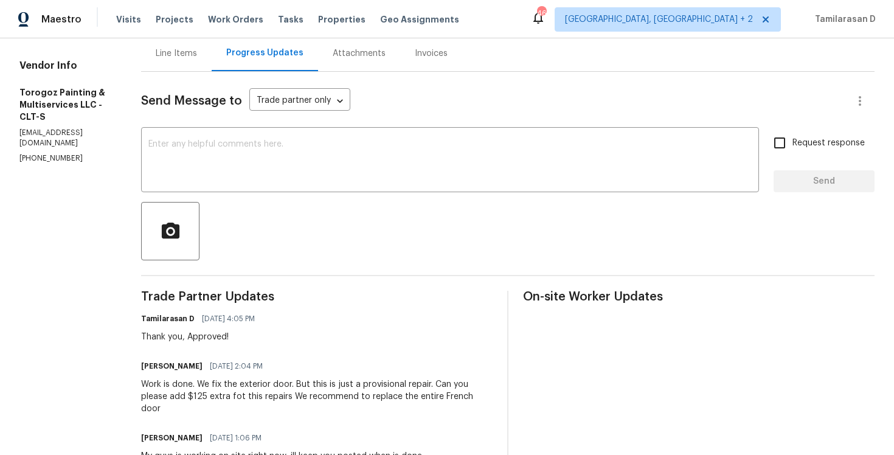
scroll to position [139, 0]
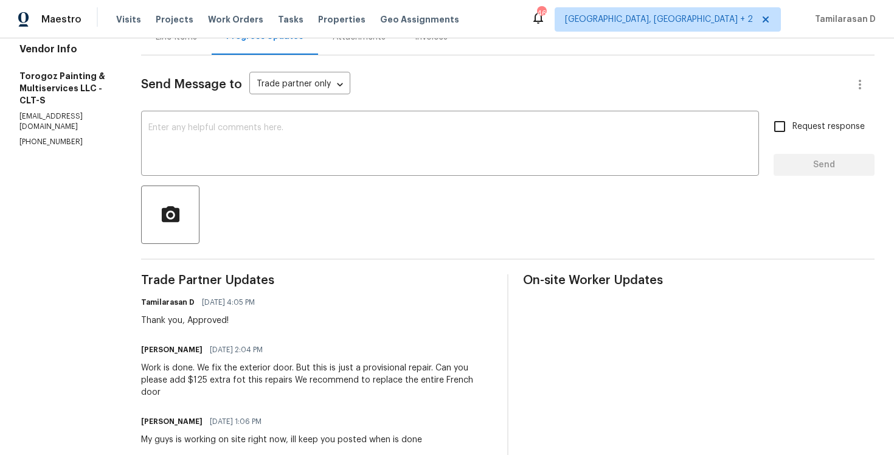
click at [250, 363] on div "Work is done. We fix the exterior door. But this is just a provisional repair. …" at bounding box center [317, 380] width 352 height 36
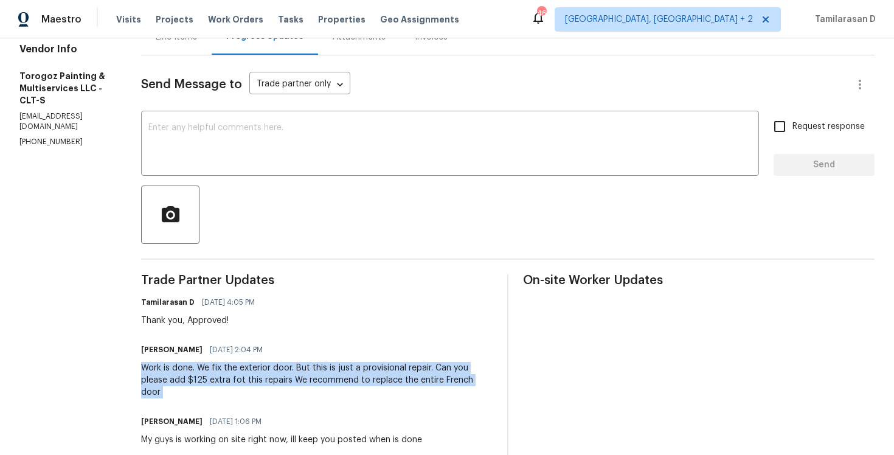
click at [250, 363] on div "Work is done. We fix the exterior door. But this is just a provisional repair. …" at bounding box center [317, 380] width 352 height 36
click at [203, 392] on div "Work is done. We fix the exterior door. But this is just a provisional repair. …" at bounding box center [317, 380] width 352 height 36
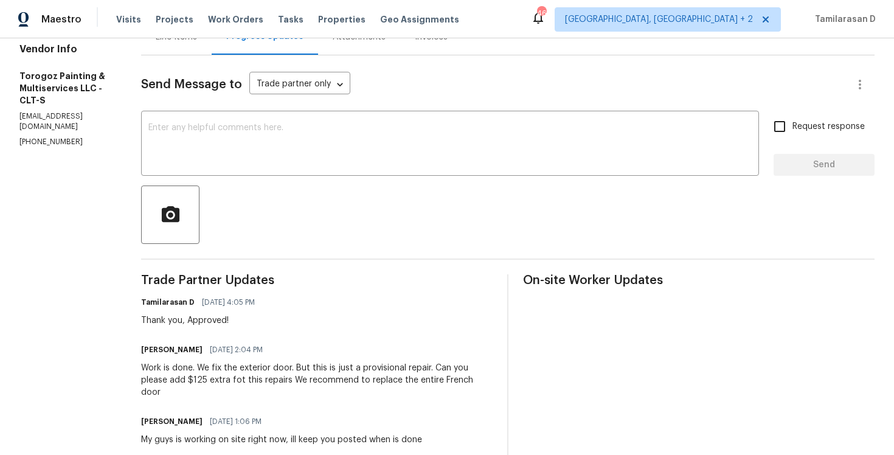
click at [203, 392] on div "Work is done. We fix the exterior door. But this is just a provisional repair. …" at bounding box center [317, 380] width 352 height 36
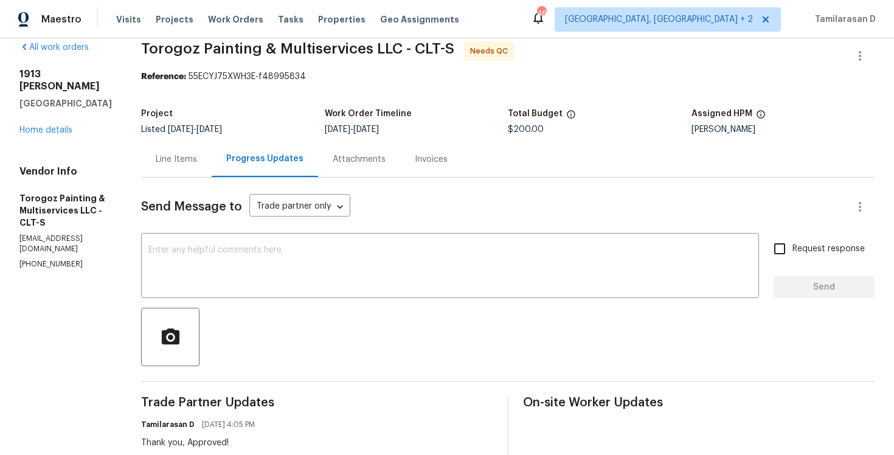
scroll to position [0, 0]
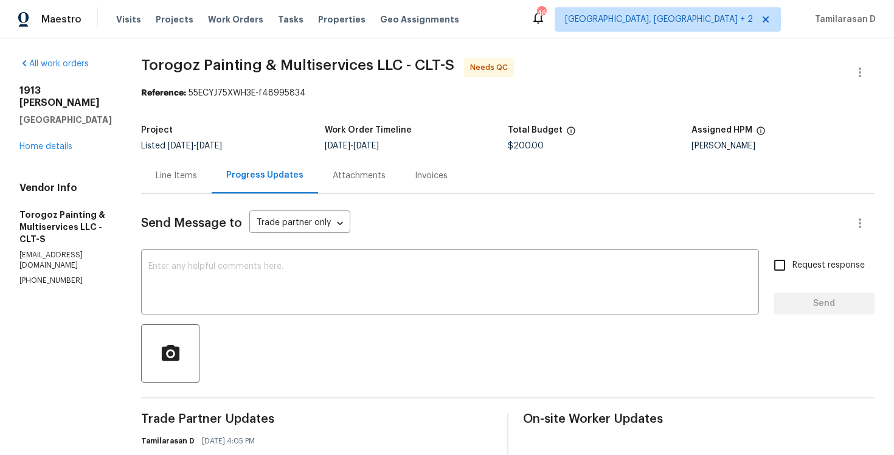
click at [197, 178] on div "Line Items" at bounding box center [176, 176] width 41 height 12
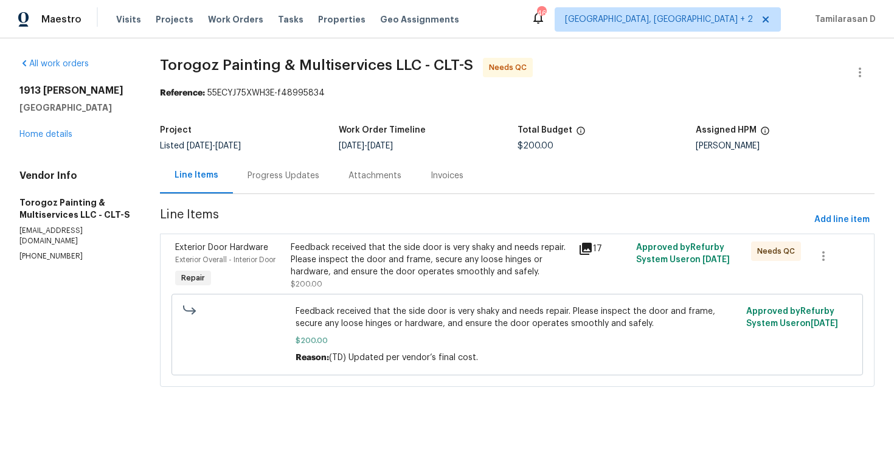
click at [335, 266] on div "Feedback received that the side door is very shaky and needs repair. Please ins…" at bounding box center [431, 260] width 281 height 36
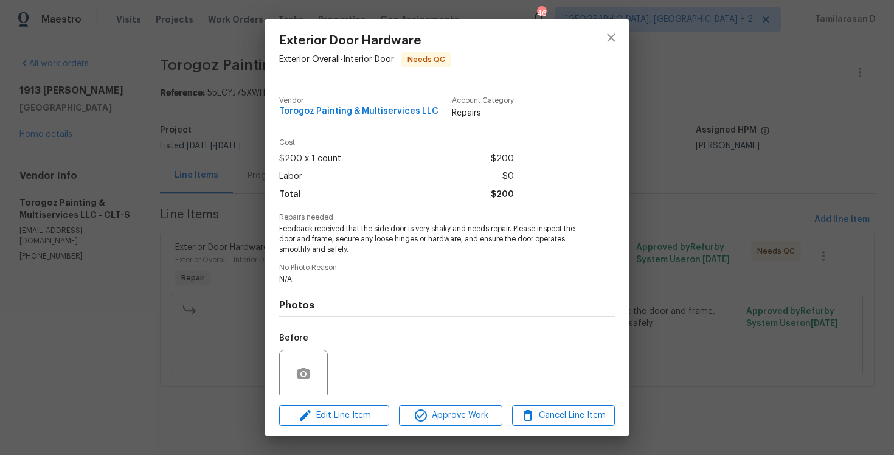
scroll to position [95, 0]
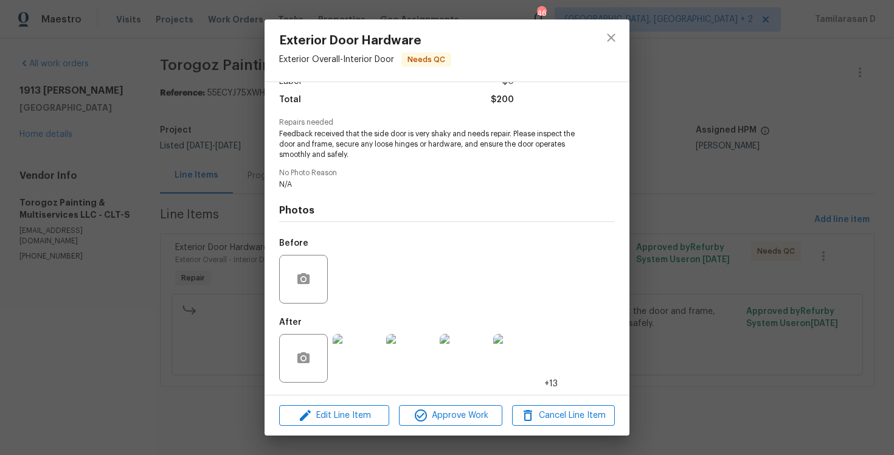
click at [232, 243] on div "Exterior Door Hardware Exterior Overall - Interior Door Needs QC Vendor Torogoz…" at bounding box center [447, 227] width 894 height 455
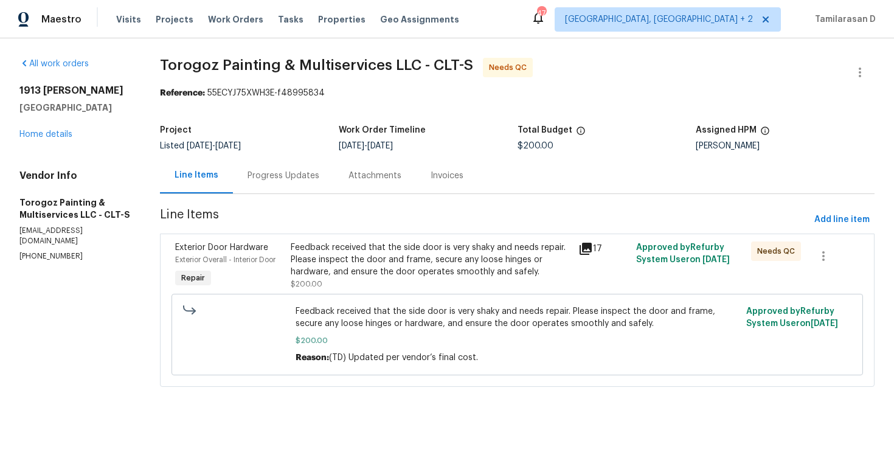
click at [381, 256] on div "Feedback received that the side door is very shaky and needs repair. Please ins…" at bounding box center [431, 260] width 281 height 36
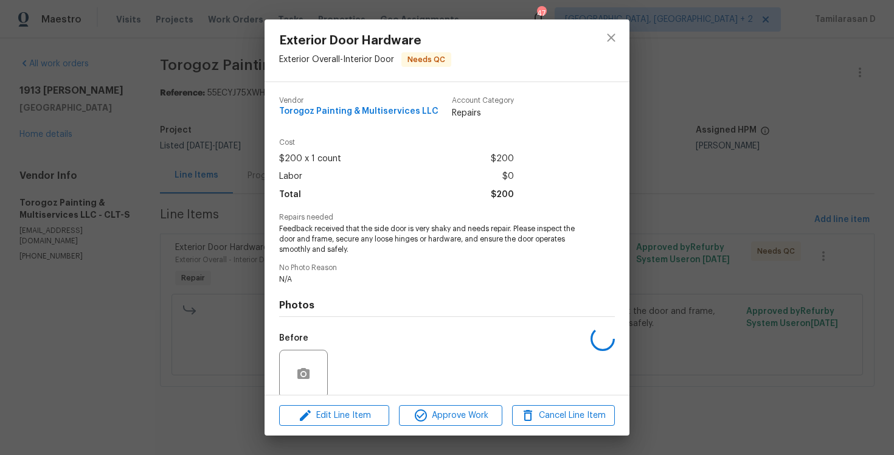
scroll to position [95, 0]
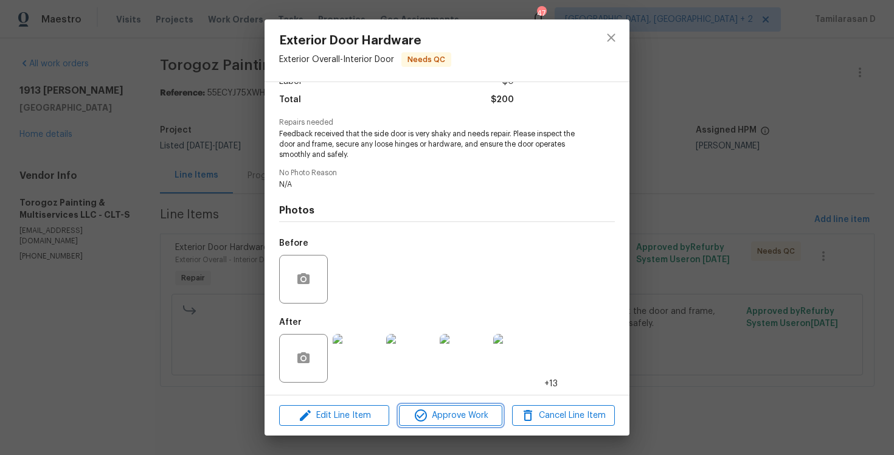
click at [440, 406] on button "Approve Work" at bounding box center [450, 415] width 103 height 21
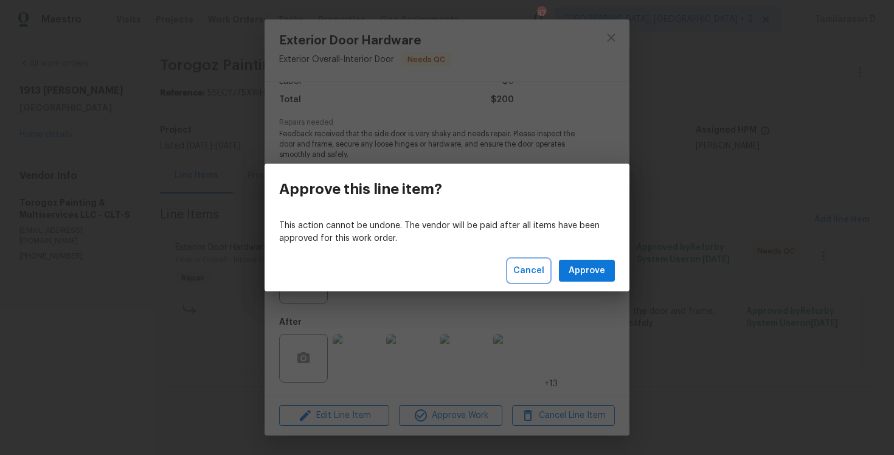
click at [531, 266] on span "Cancel" at bounding box center [528, 270] width 31 height 15
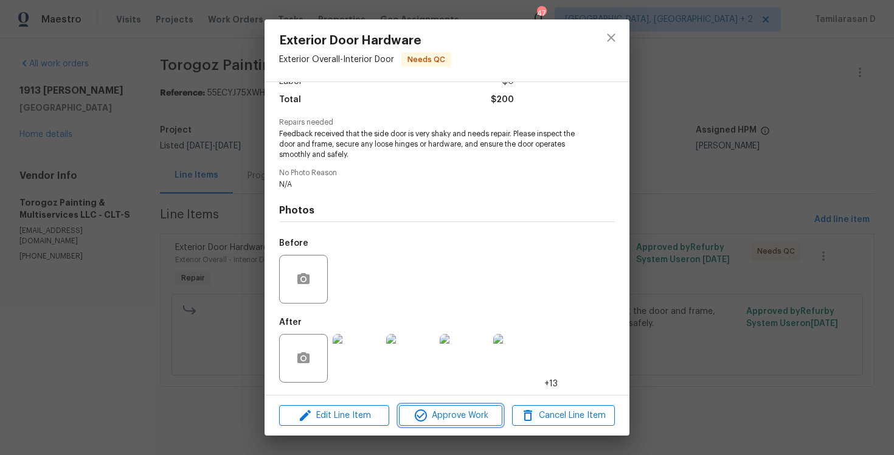
click at [439, 415] on span "Approve Work" at bounding box center [451, 415] width 96 height 15
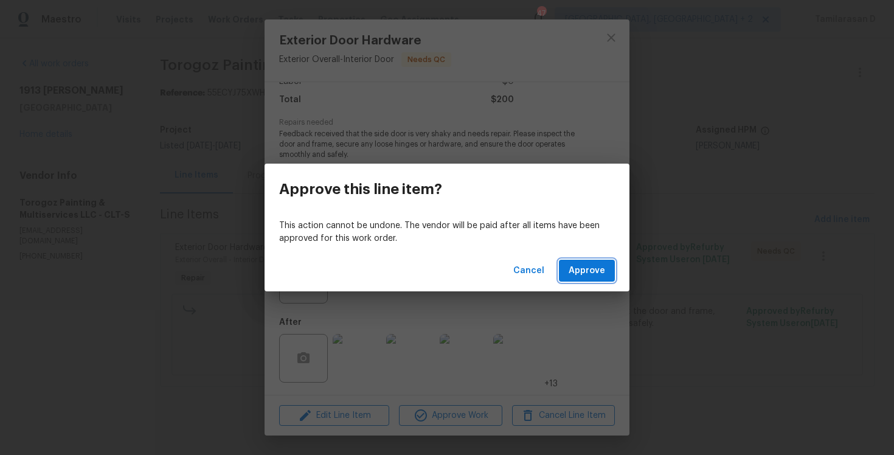
click at [572, 270] on span "Approve" at bounding box center [587, 270] width 36 height 15
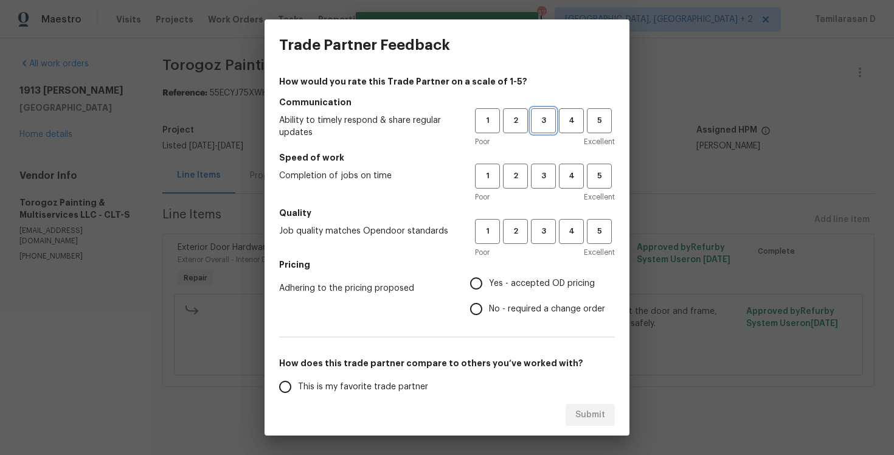
click at [540, 120] on span "3" at bounding box center [543, 121] width 23 height 14
click at [546, 177] on span "3" at bounding box center [543, 176] width 23 height 14
click at [543, 233] on span "3" at bounding box center [543, 231] width 23 height 14
click at [483, 291] on input "Yes - accepted OD pricing" at bounding box center [477, 284] width 26 height 26
radio input "true"
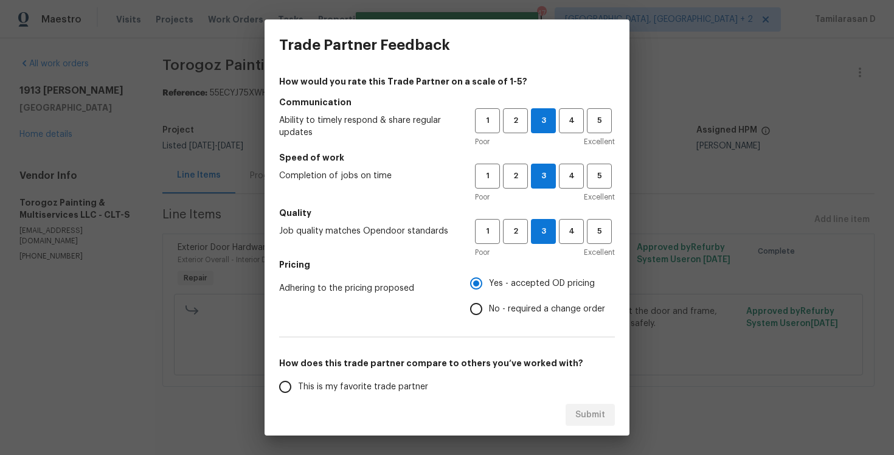
scroll to position [113, 0]
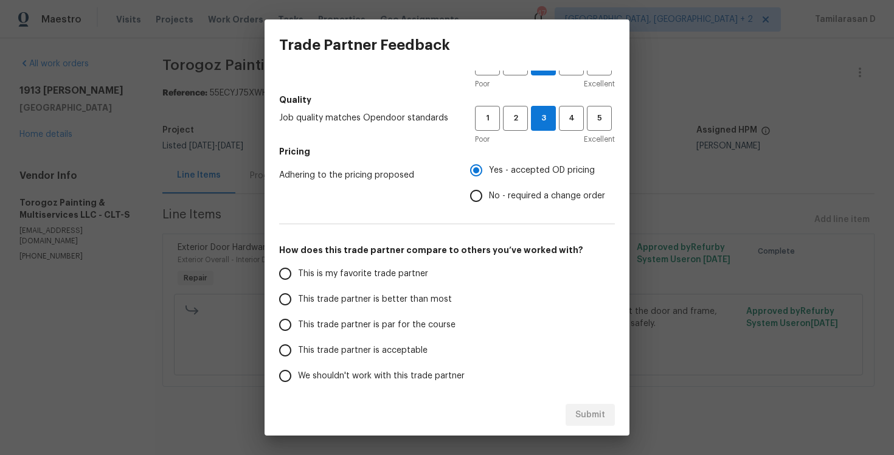
click at [485, 201] on input "No - required a change order" at bounding box center [477, 196] width 26 height 26
radio input "true"
click at [285, 330] on input "This trade partner is par for the course" at bounding box center [286, 325] width 26 height 26
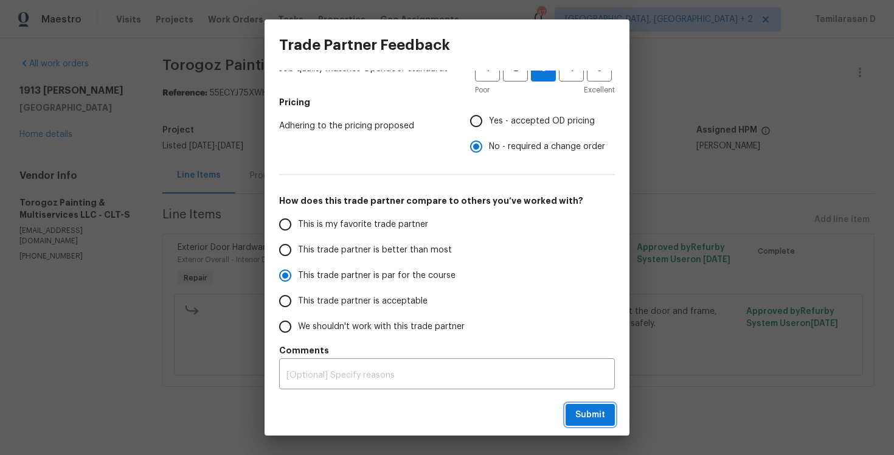
click at [580, 410] on span "Submit" at bounding box center [590, 415] width 30 height 15
radio input "true"
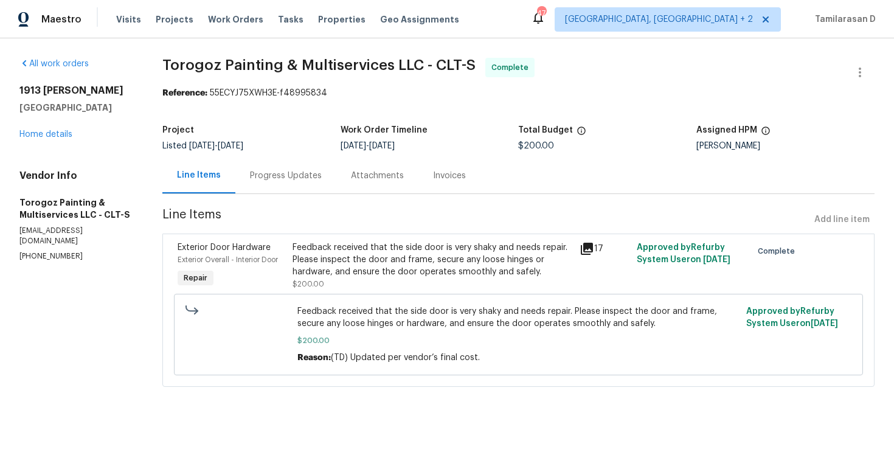
click at [349, 249] on div "Feedback received that the side door is very shaky and needs repair. Please ins…" at bounding box center [433, 260] width 280 height 36
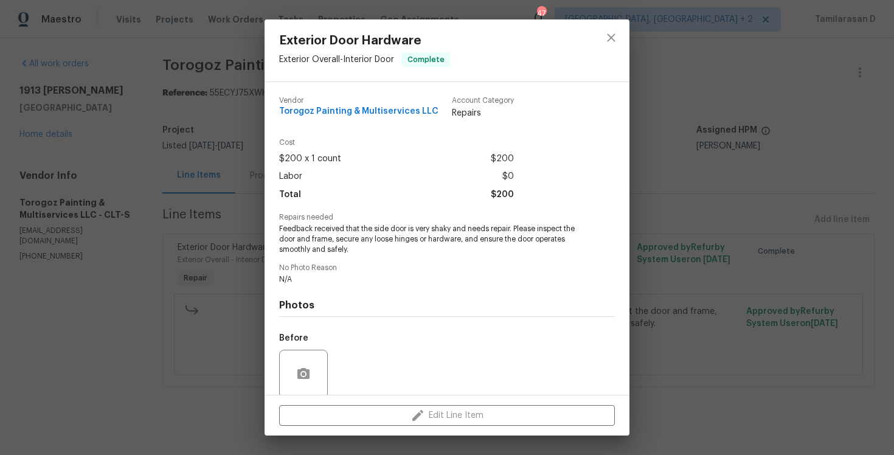
click at [341, 251] on span "Feedback received that the side door is very shaky and needs repair. Please ins…" at bounding box center [430, 239] width 302 height 30
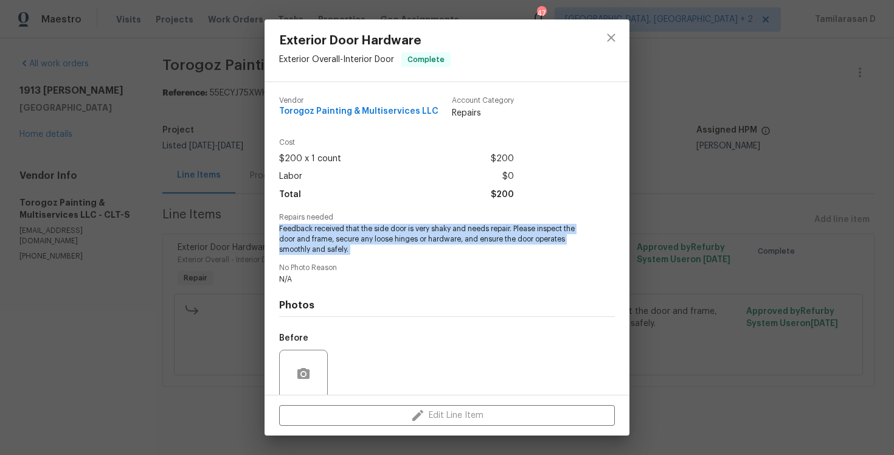
copy span "Feedback received that the side door is very shaky and needs repair. Please ins…"
click at [220, 196] on div "Exterior Door Hardware Exterior Overall - Interior Door Complete Vendor Torogoz…" at bounding box center [447, 227] width 894 height 455
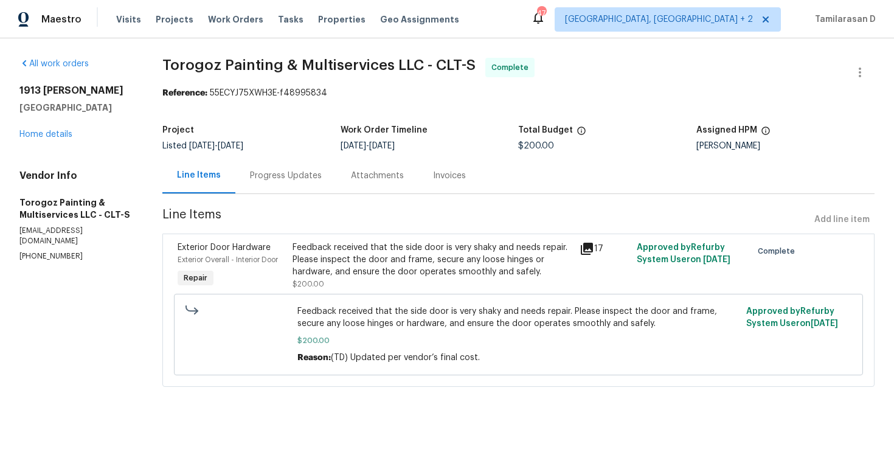
click at [270, 172] on div "Progress Updates" at bounding box center [286, 176] width 72 height 12
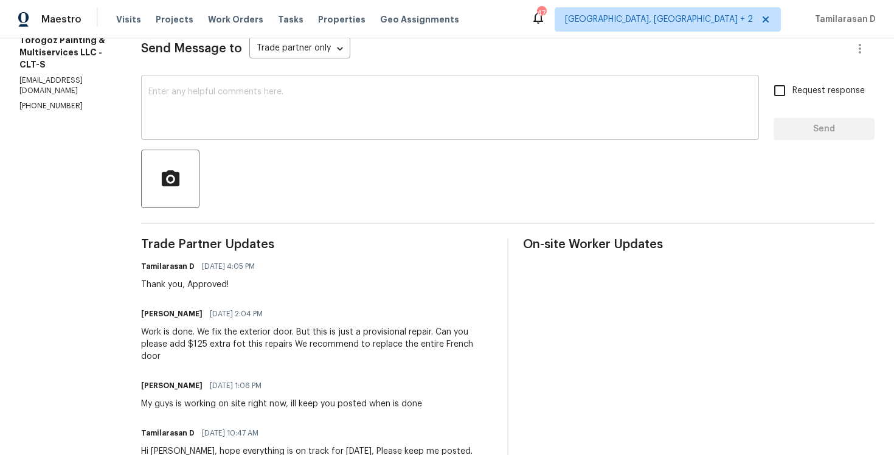
scroll to position [222, 0]
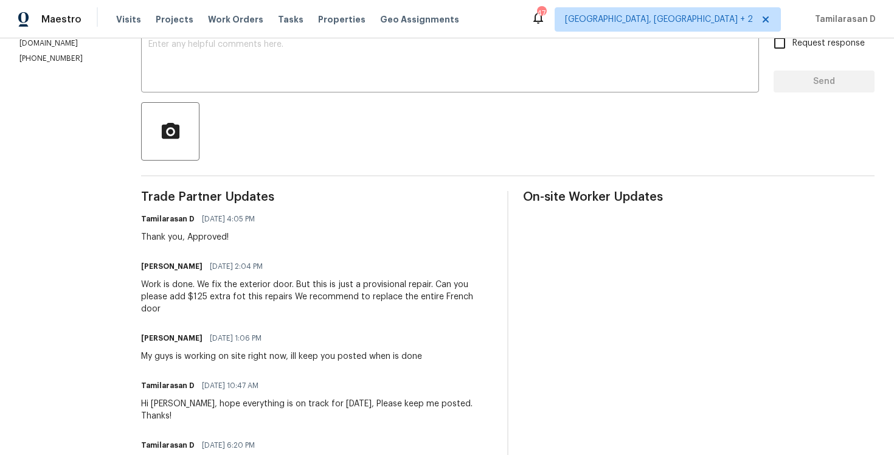
click at [234, 283] on div "Work is done. We fix the exterior door. But this is just a provisional repair. …" at bounding box center [317, 297] width 352 height 36
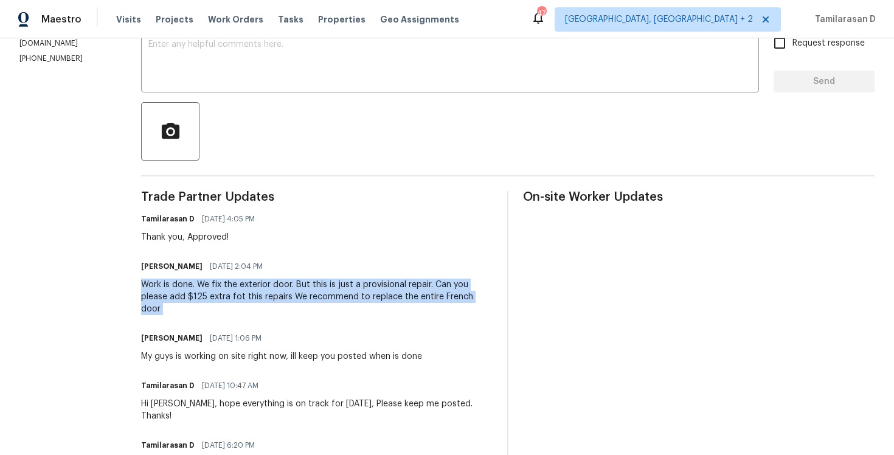
copy div "Work is done. We fix the exterior door. But this is just a provisional repair. …"
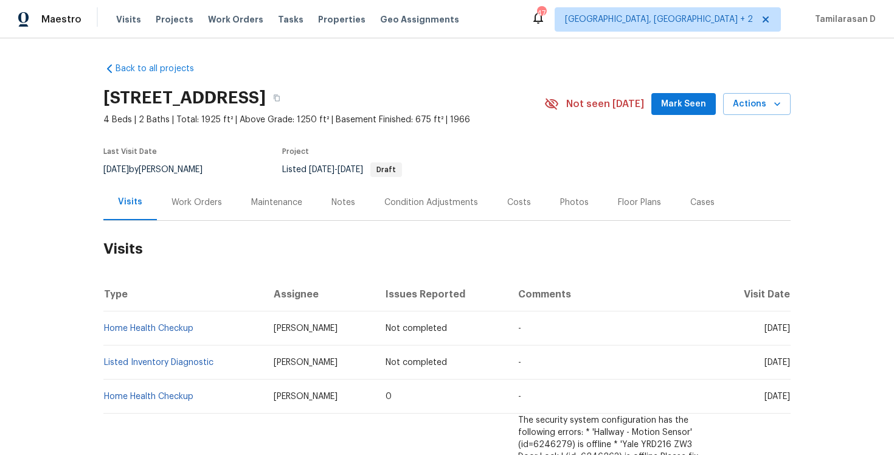
click at [192, 199] on div "Work Orders" at bounding box center [197, 202] width 50 height 12
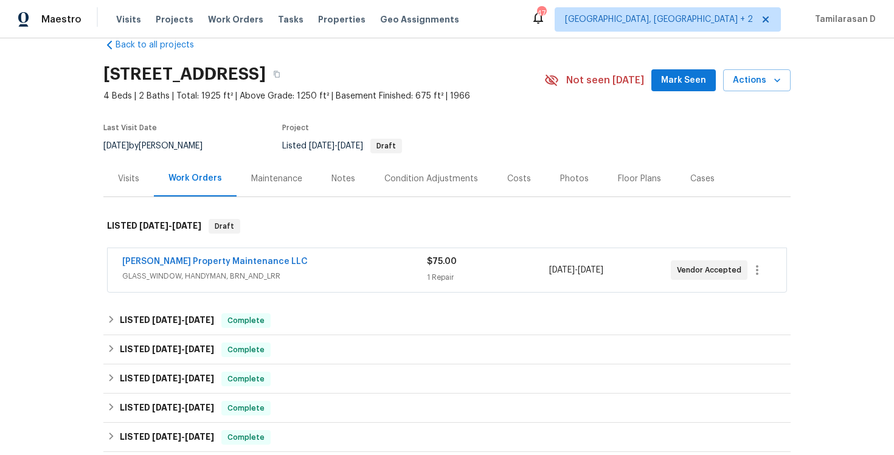
scroll to position [49, 0]
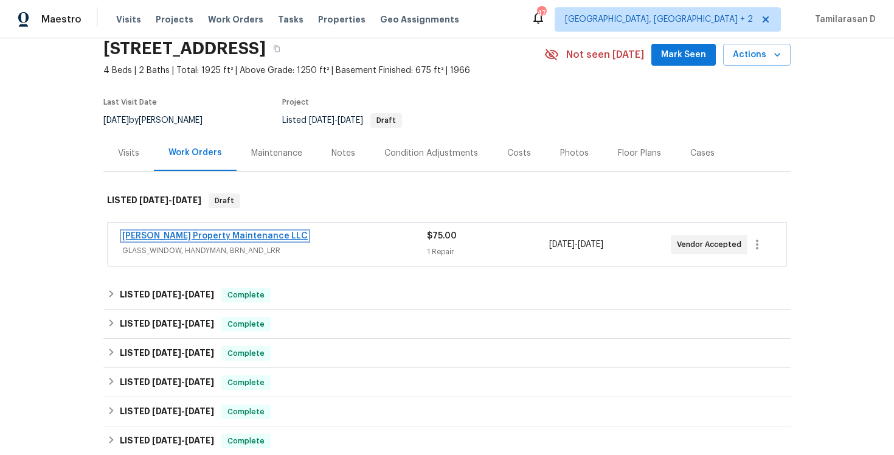
click at [199, 236] on link "Glen Property Maintenance LLC" at bounding box center [215, 236] width 186 height 9
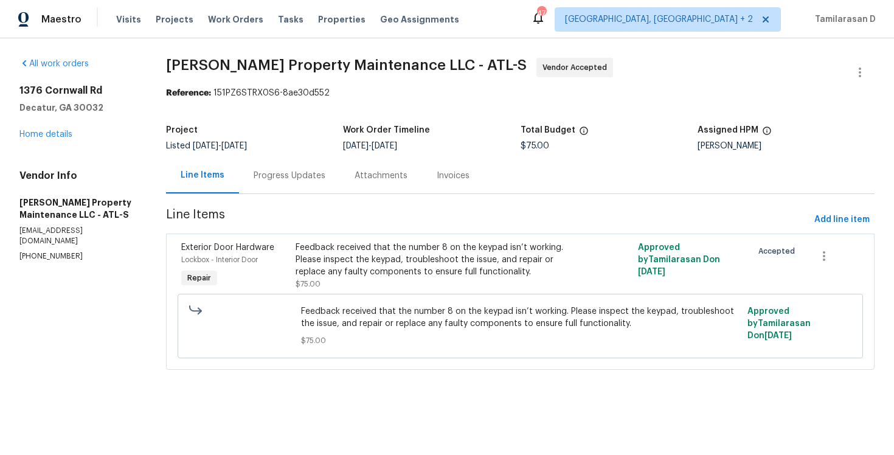
click at [307, 192] on div "Progress Updates" at bounding box center [289, 176] width 101 height 36
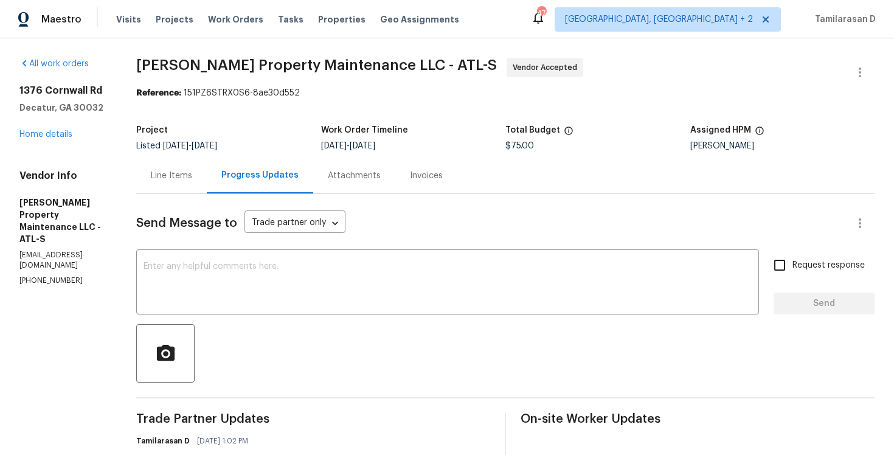
click at [255, 122] on div "Project Listed 10/7/2025 - 10/9/2025 Work Order Timeline 10/7/2025 - 10/9/2025 …" at bounding box center [505, 138] width 739 height 39
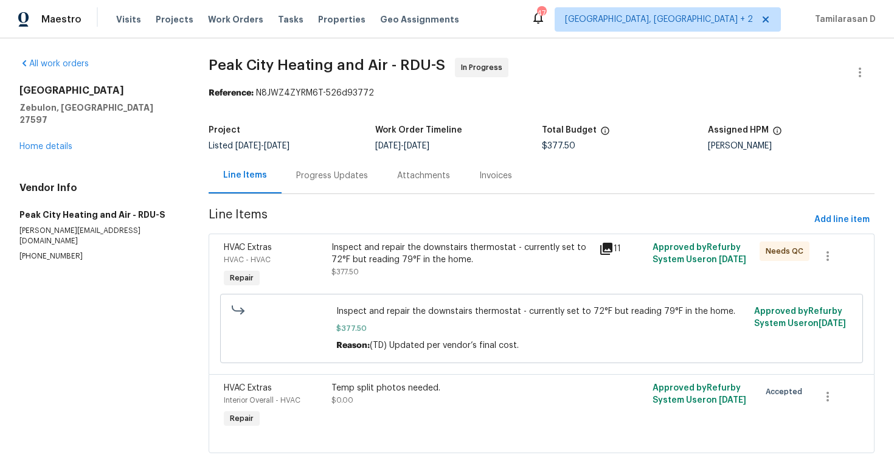
scroll to position [33, 0]
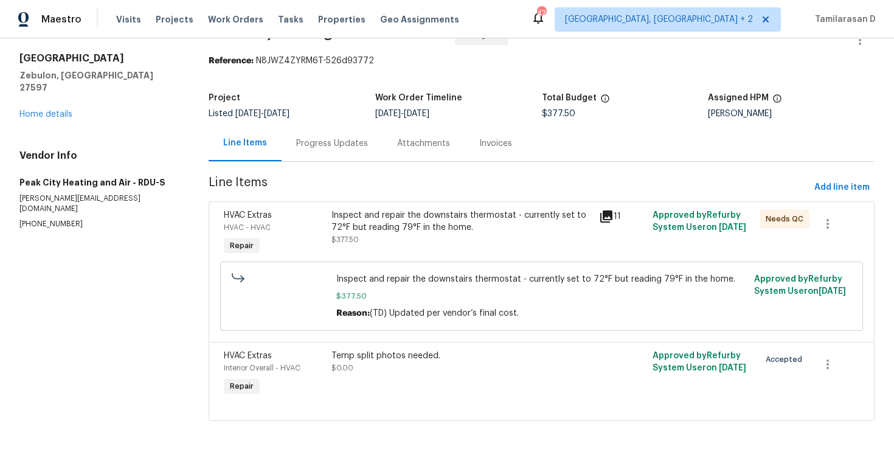
click at [313, 149] on div "Progress Updates" at bounding box center [332, 143] width 101 height 36
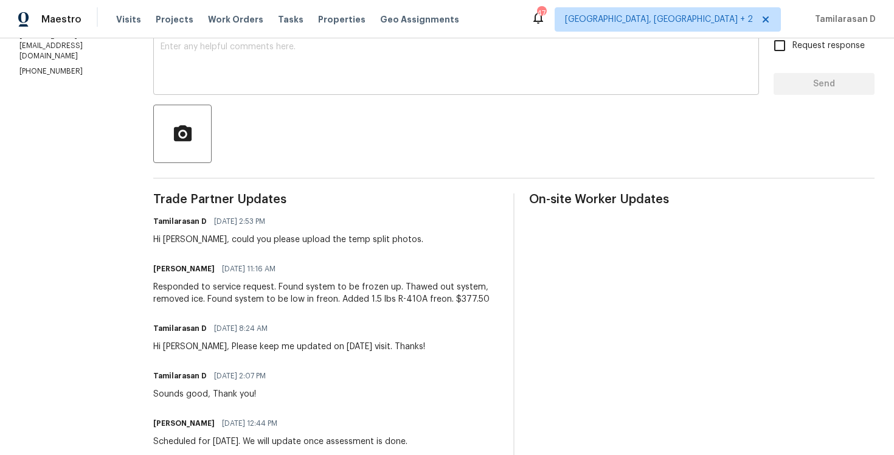
scroll to position [220, 0]
